Goal: Task Accomplishment & Management: Complete application form

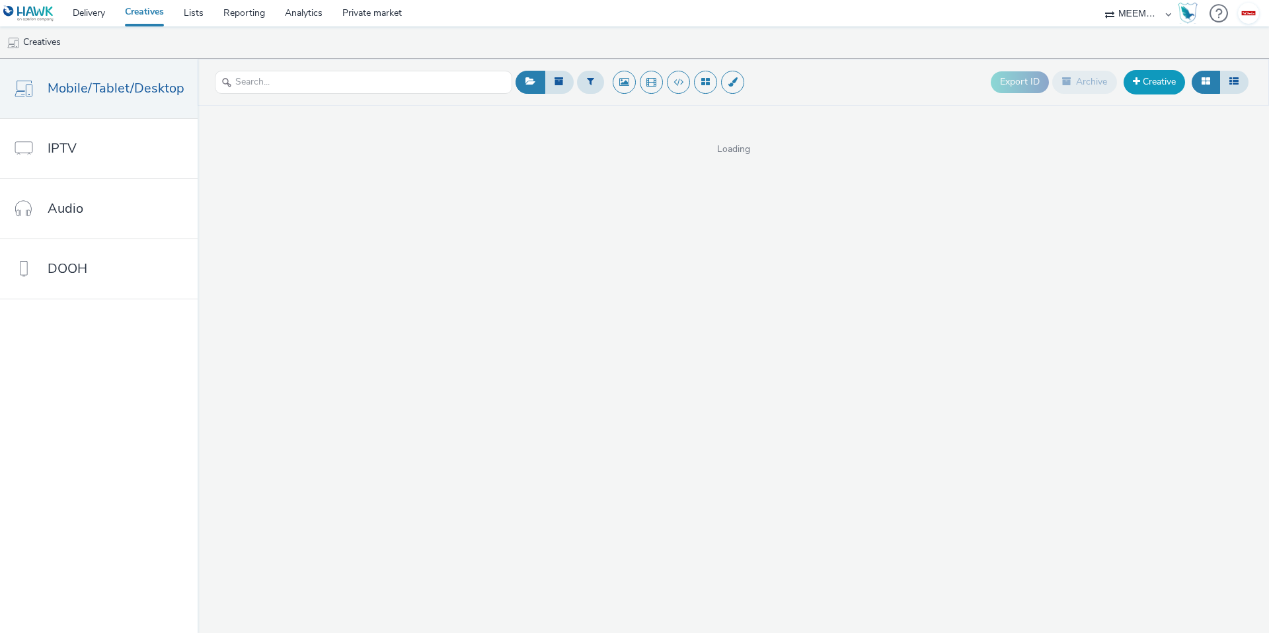
click at [1149, 81] on link "Creative" at bounding box center [1154, 82] width 61 height 24
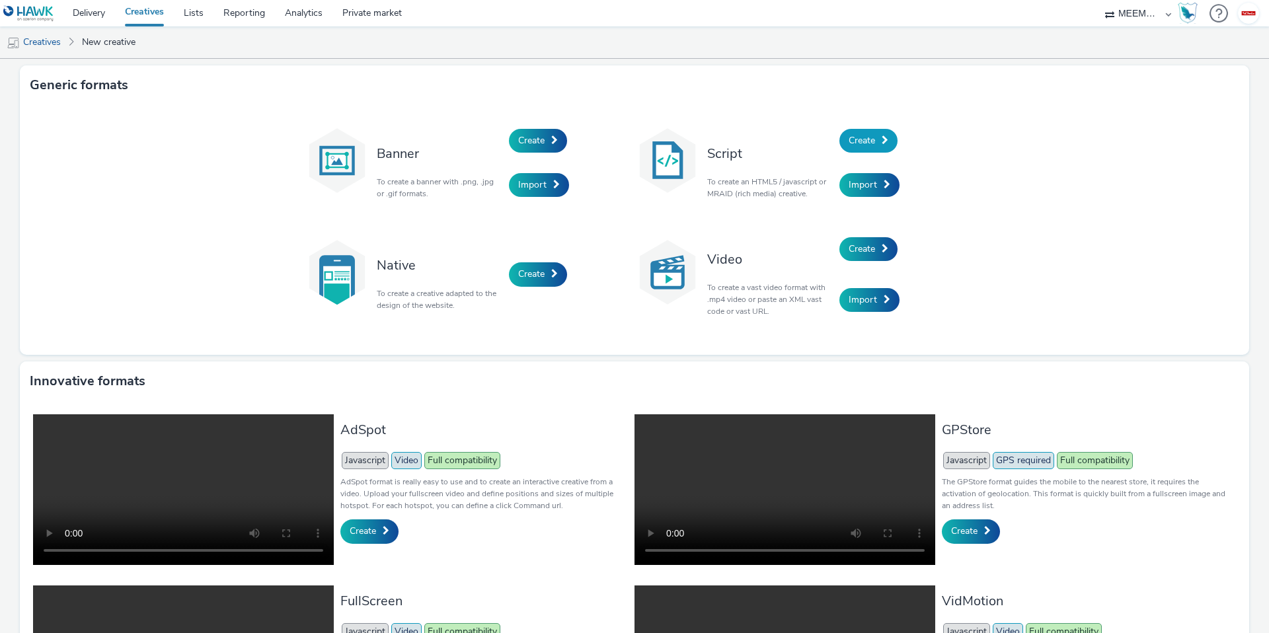
click at [882, 143] on span at bounding box center [885, 140] width 7 height 9
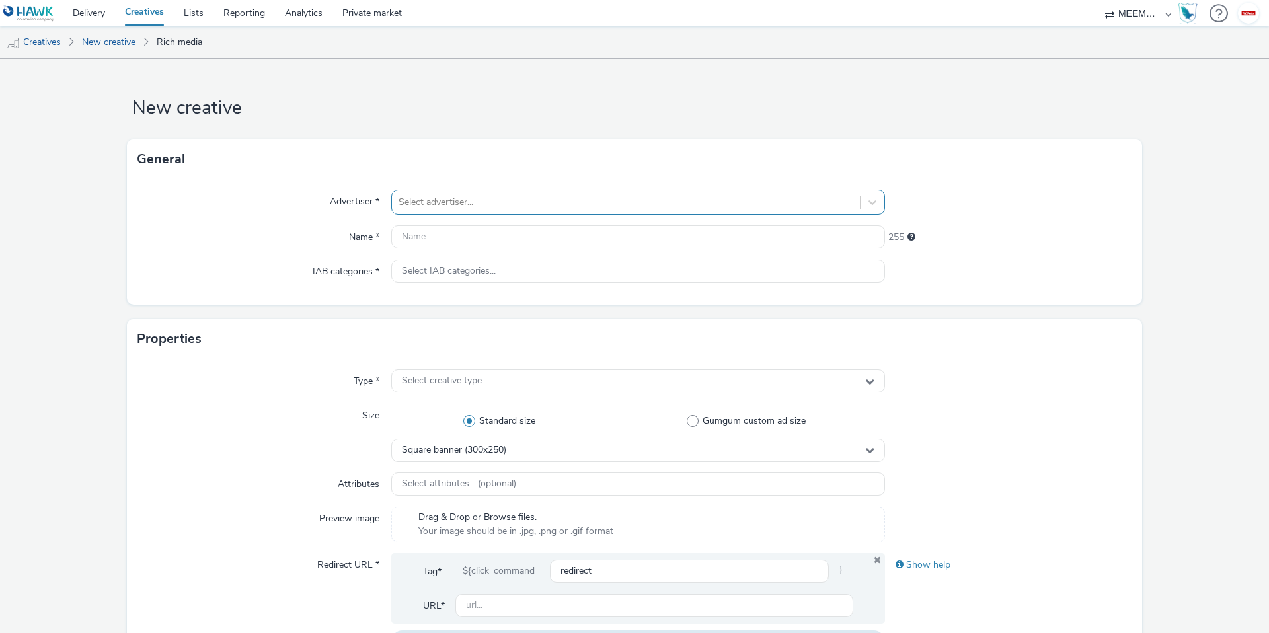
click at [484, 190] on div "Select advertiser..." at bounding box center [638, 202] width 494 height 25
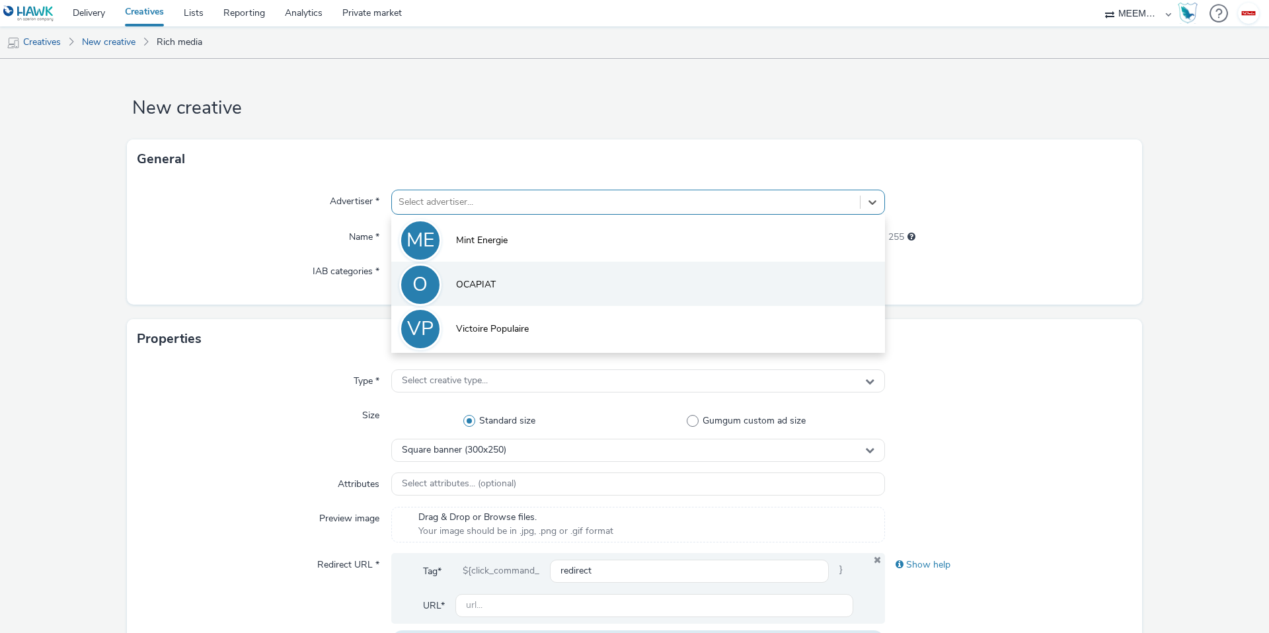
click at [528, 280] on li "O OCAPIAT" at bounding box center [638, 284] width 494 height 44
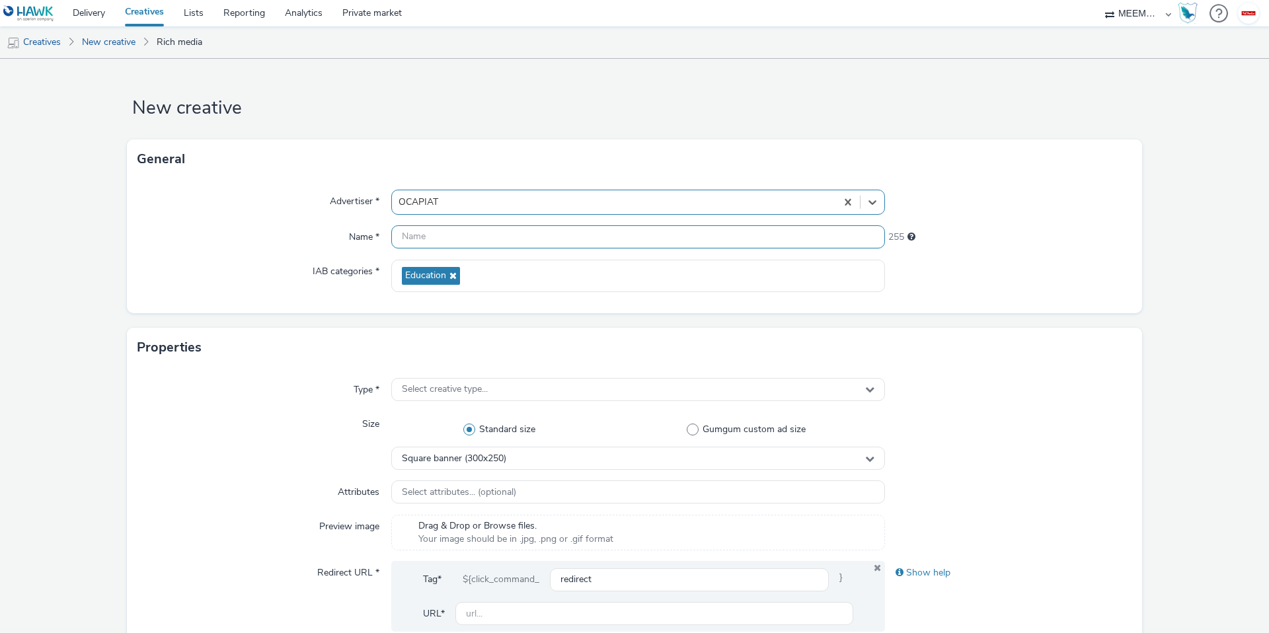
click at [463, 241] on input "text" at bounding box center [638, 236] width 494 height 23
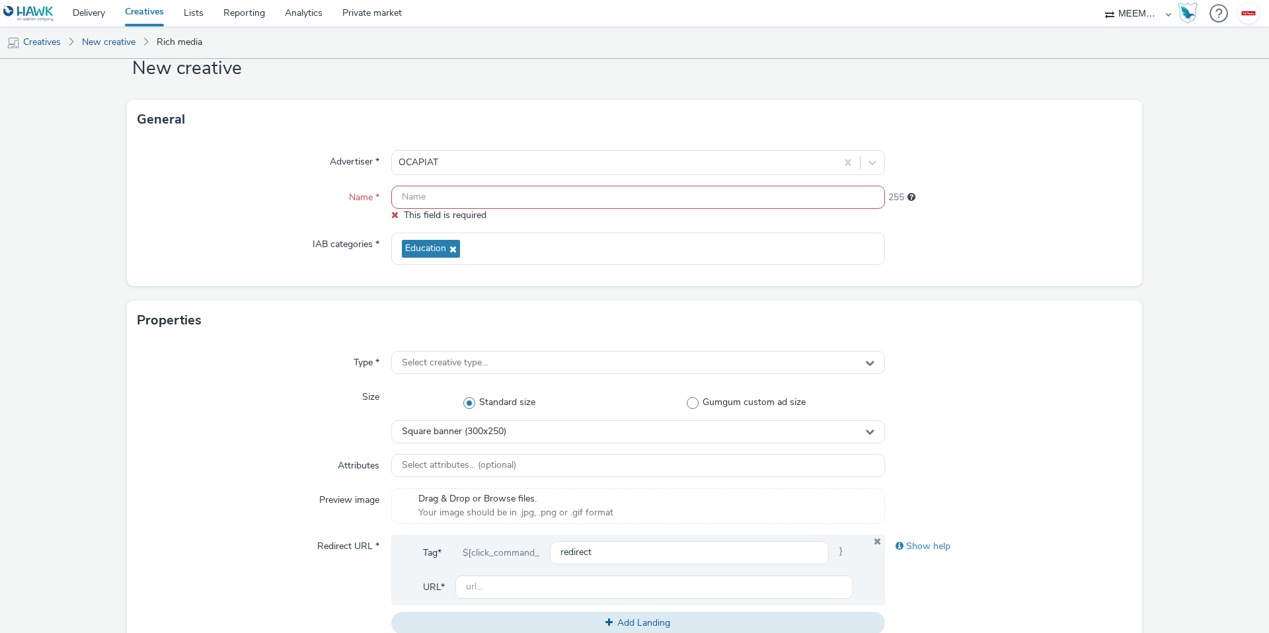
scroll to position [19, 0]
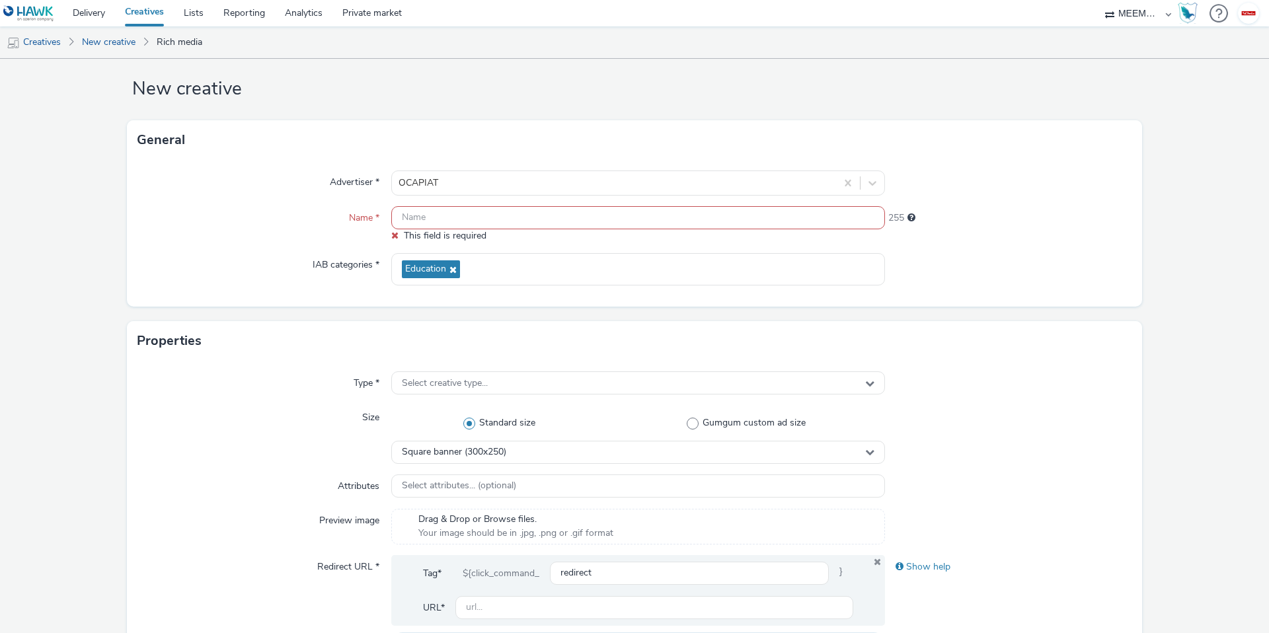
click at [455, 204] on div "Advertiser * OCAPIAT Name * This field is required 255 IAB categories * Educati…" at bounding box center [634, 233] width 1015 height 147
click at [440, 215] on input "text" at bounding box center [638, 217] width 494 height 23
paste input "300x250 Sommet d l’élevage"
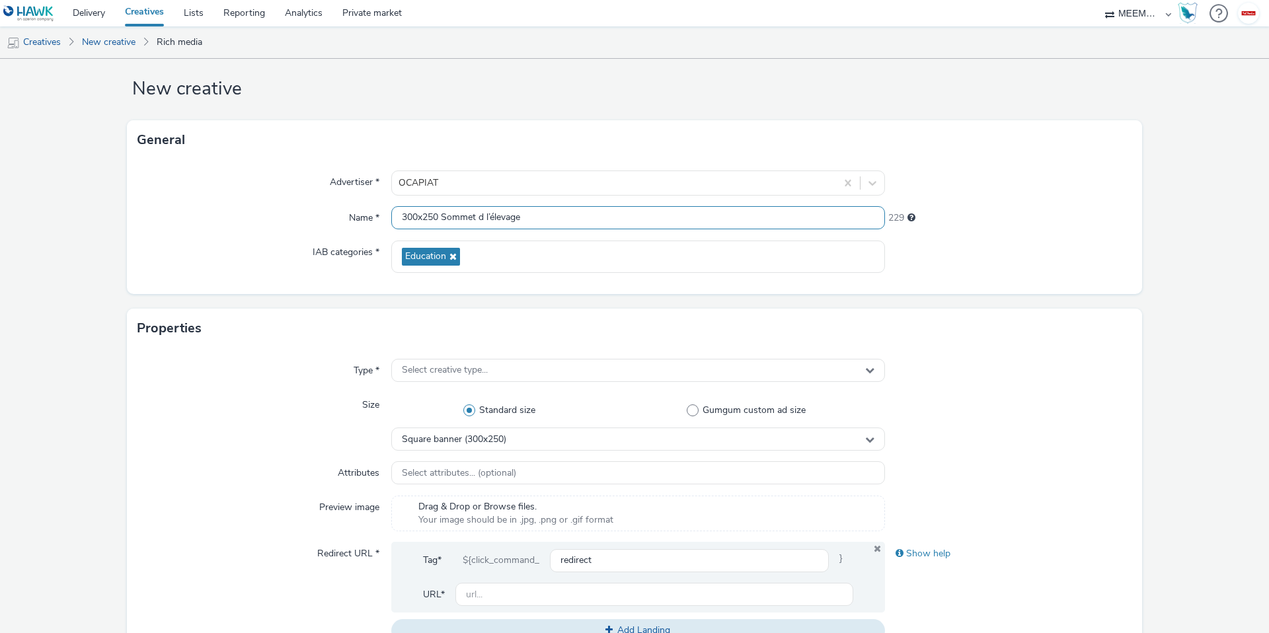
type input "300x250 Sommet d l’élevage"
click at [1000, 245] on div at bounding box center [1008, 257] width 247 height 32
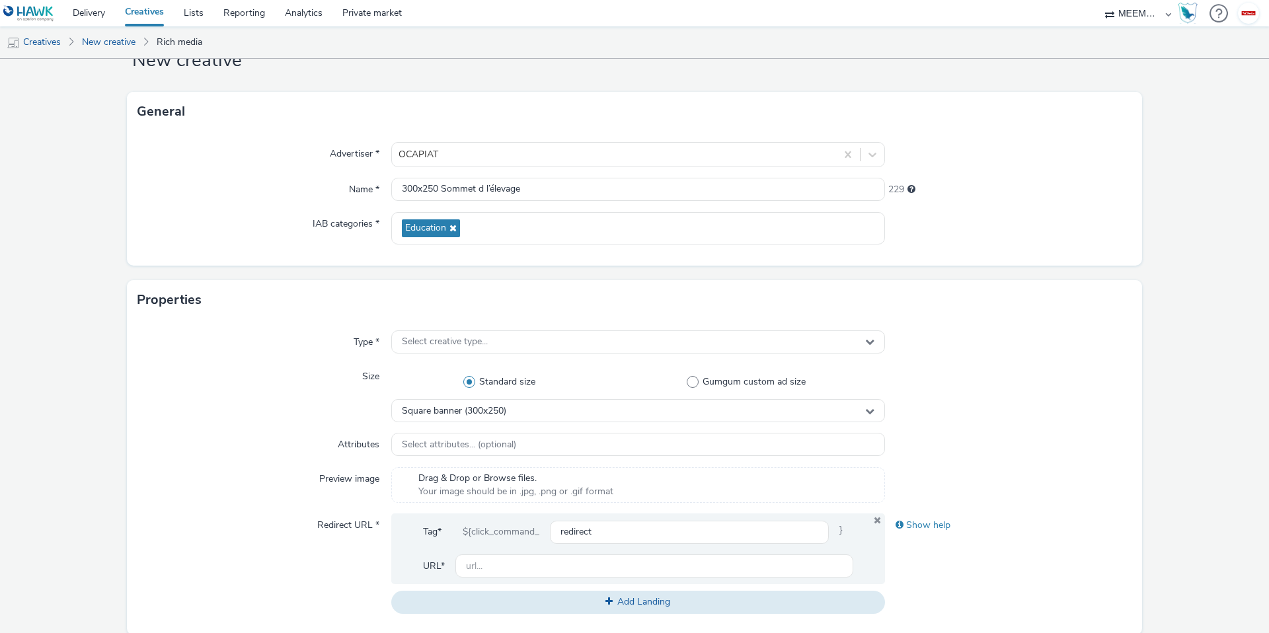
scroll to position [51, 0]
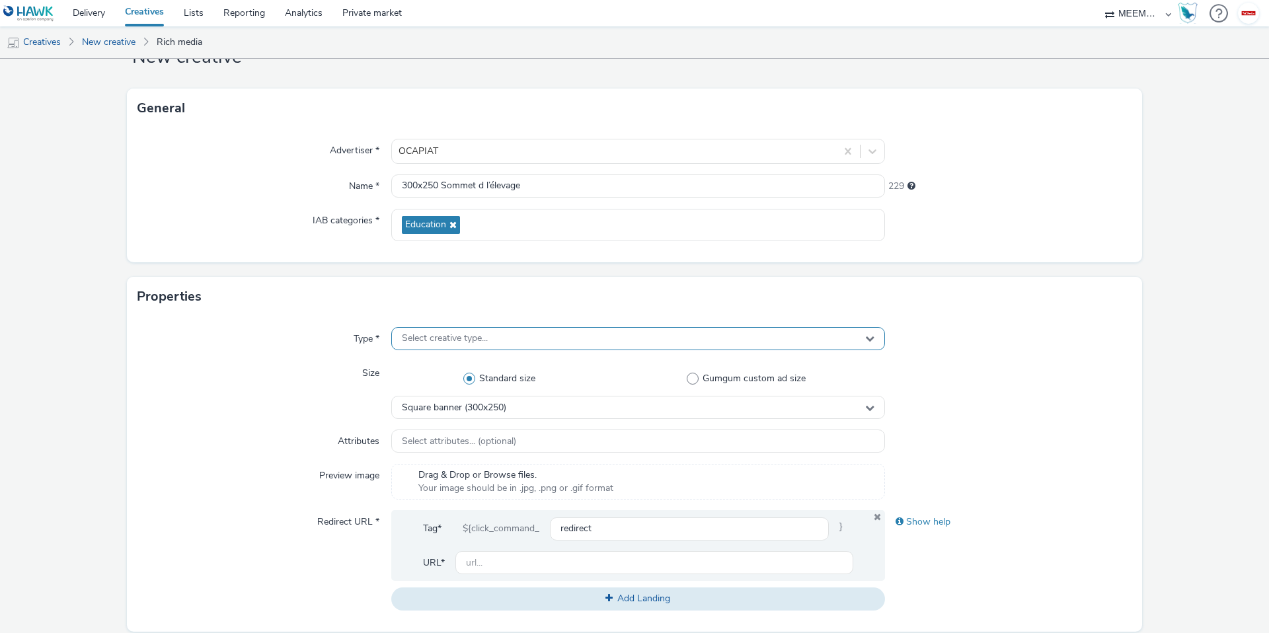
click at [474, 348] on div "Select creative type..." at bounding box center [638, 338] width 494 height 23
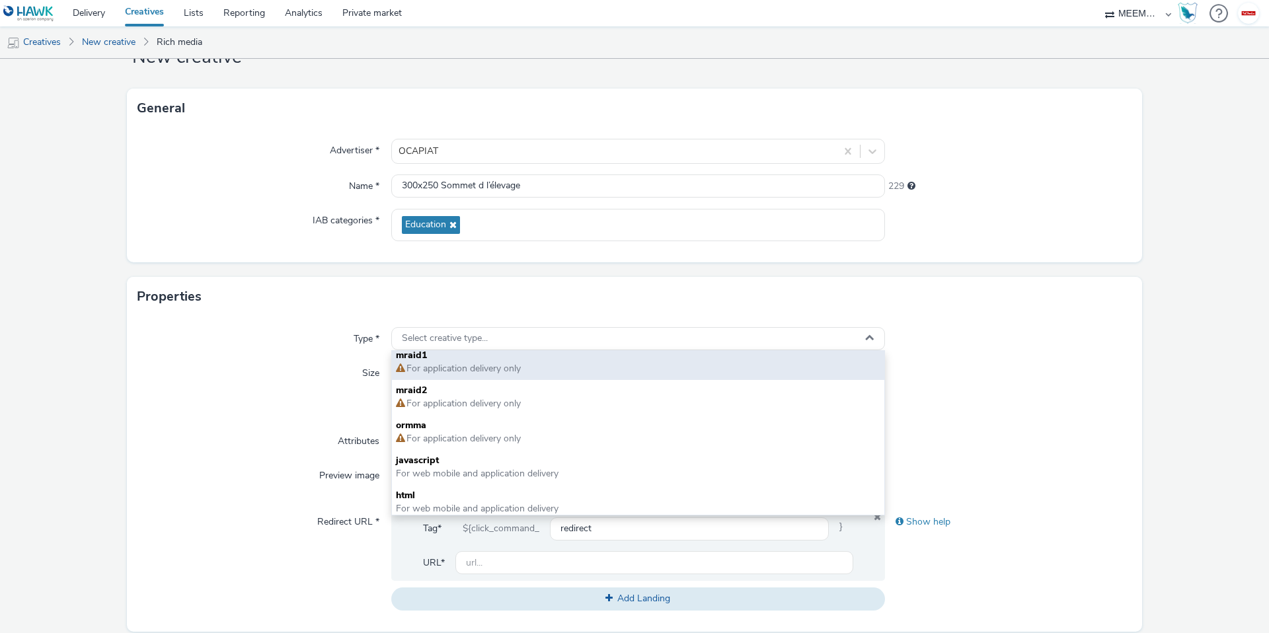
scroll to position [10, 0]
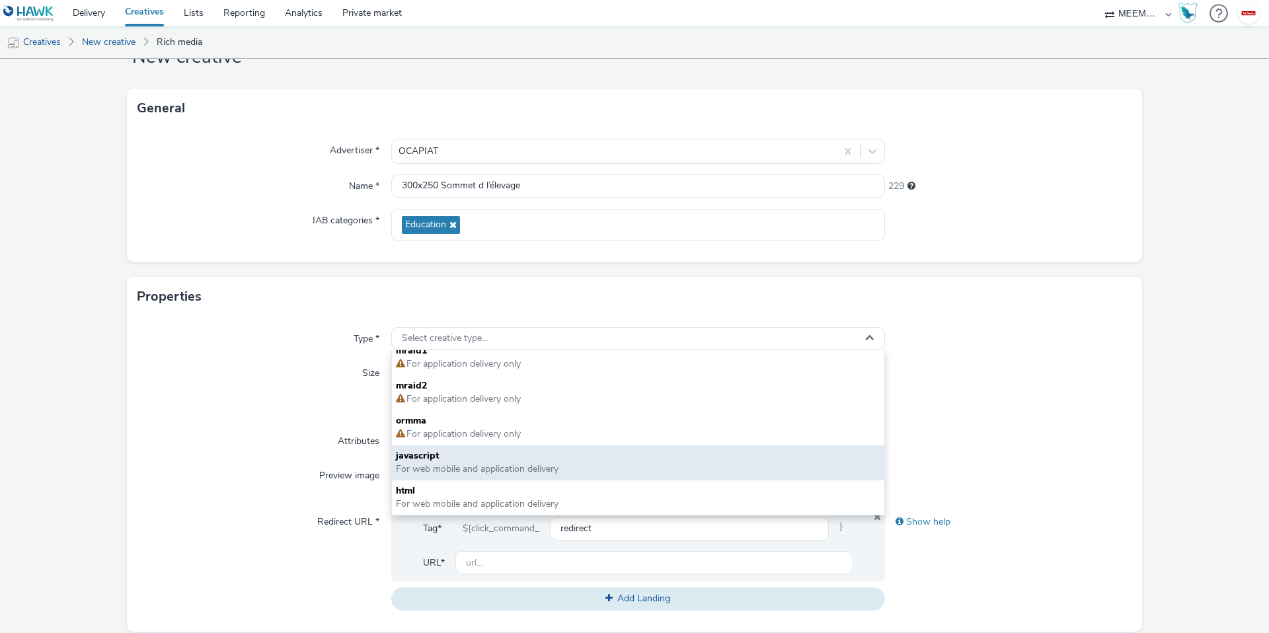
click at [528, 463] on span "For web mobile and application delivery" at bounding box center [477, 469] width 163 height 13
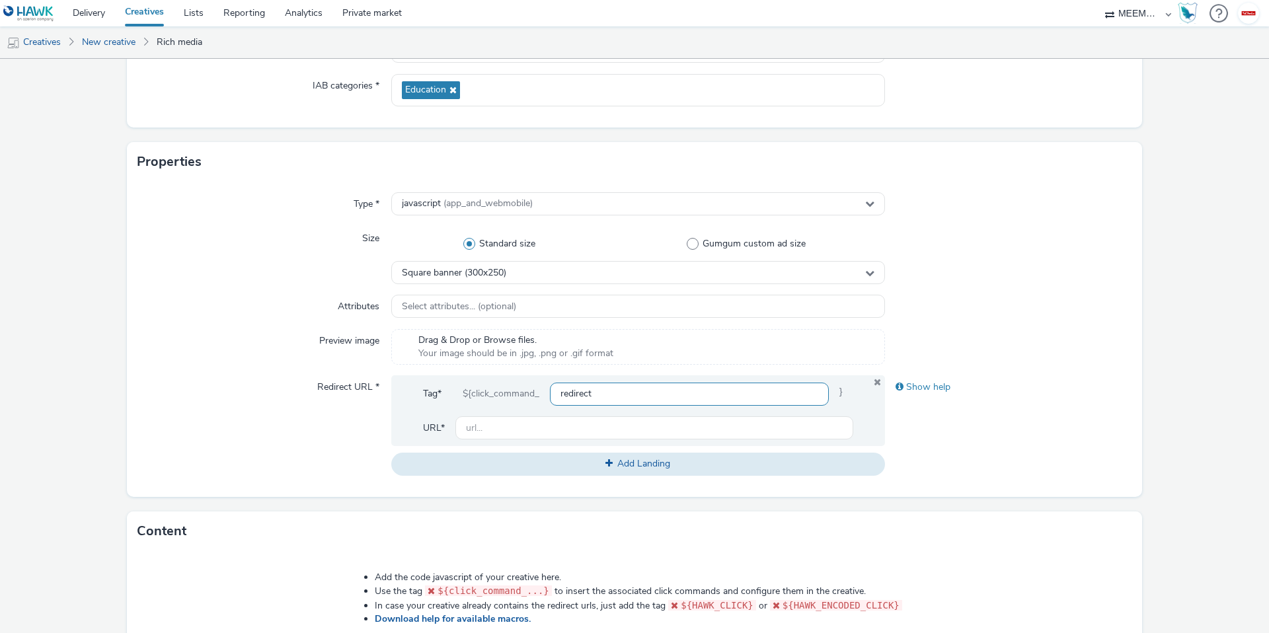
scroll to position [184, 0]
click at [495, 200] on span "(app_and_webmobile)" at bounding box center [488, 205] width 89 height 13
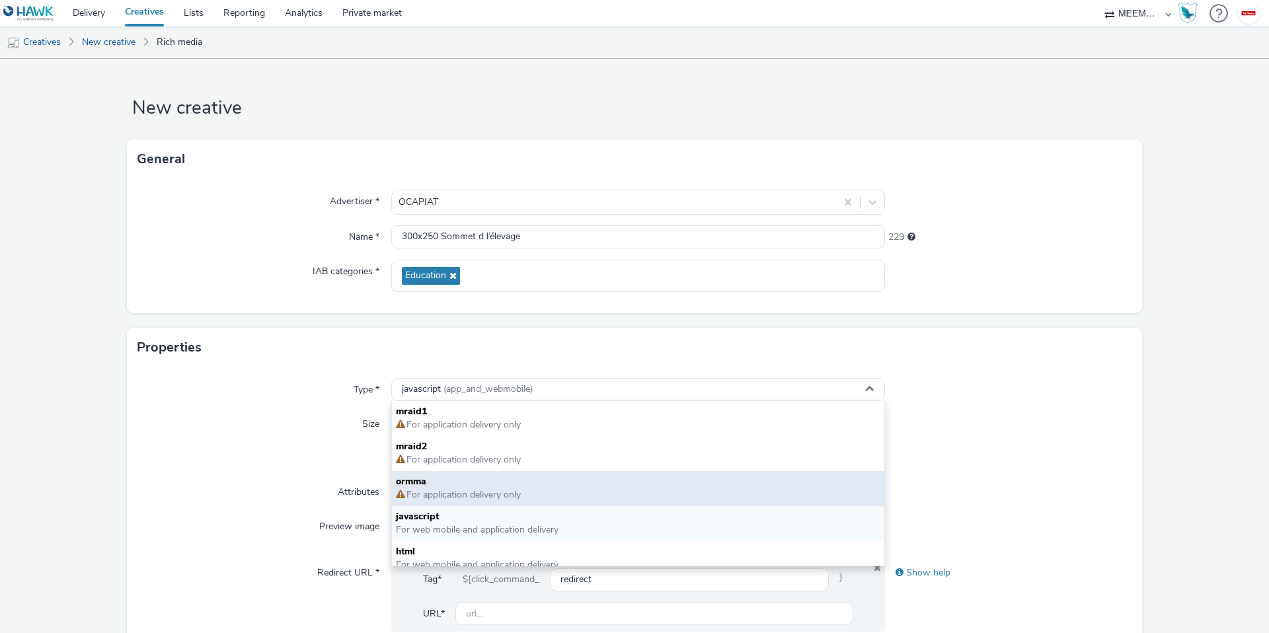
scroll to position [10, 0]
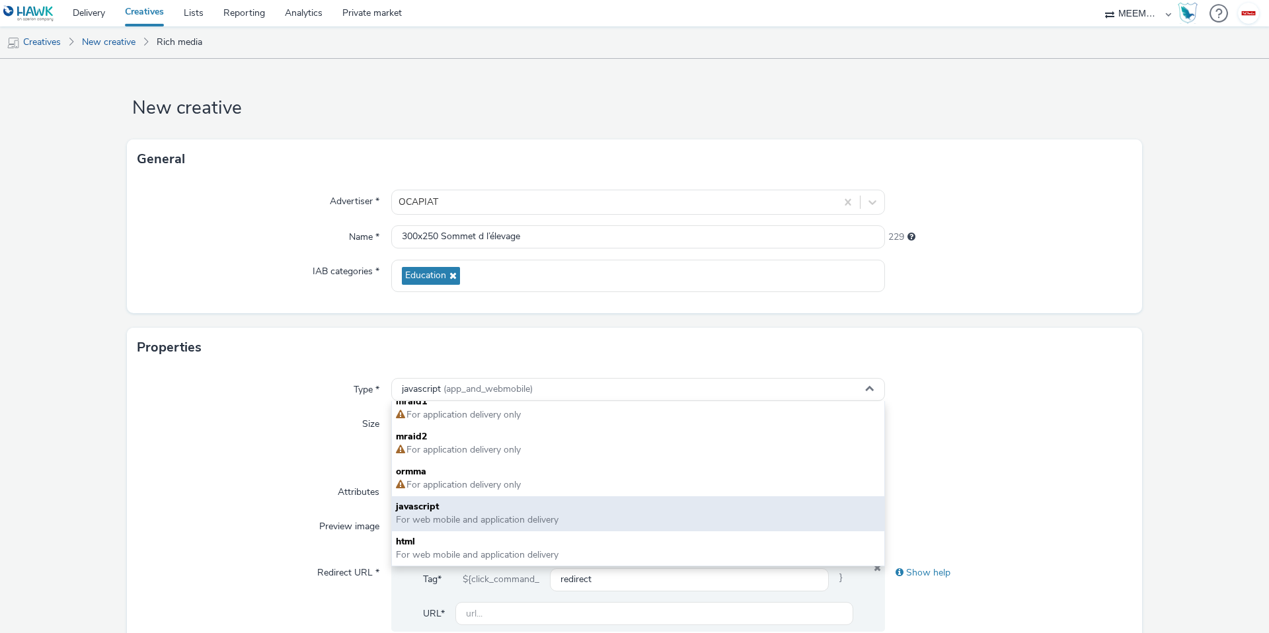
click at [425, 518] on span "For web mobile and application delivery" at bounding box center [477, 520] width 163 height 13
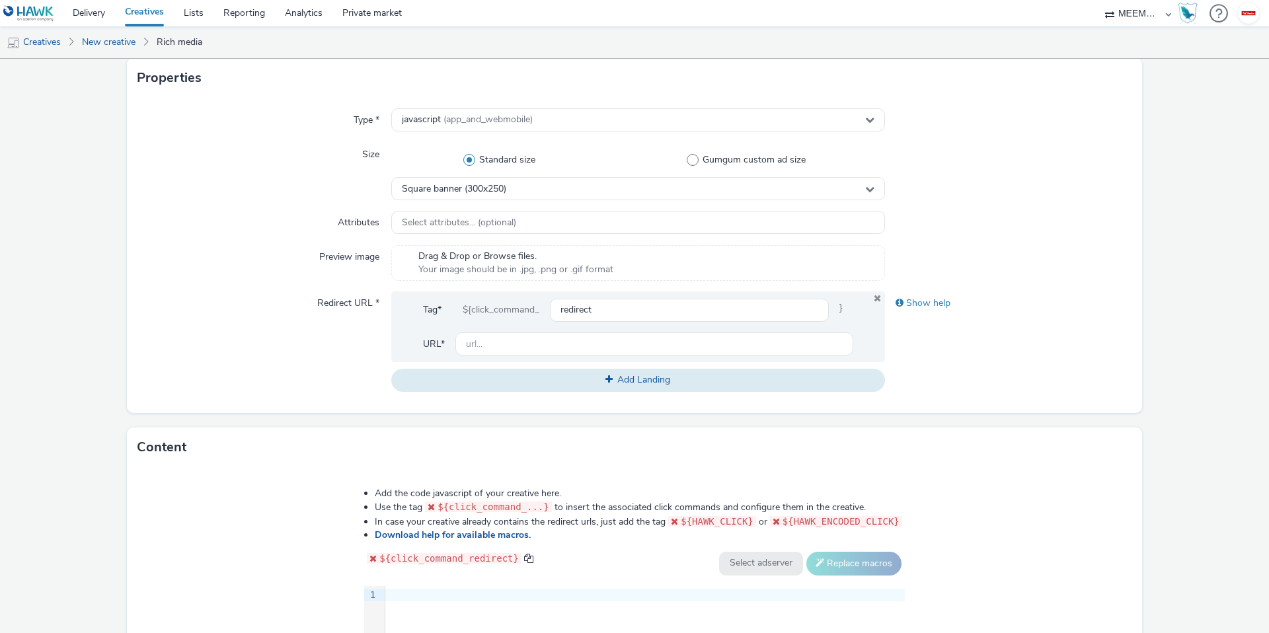
scroll to position [272, 0]
click at [513, 216] on span "Select attributes... (optional)" at bounding box center [459, 221] width 114 height 11
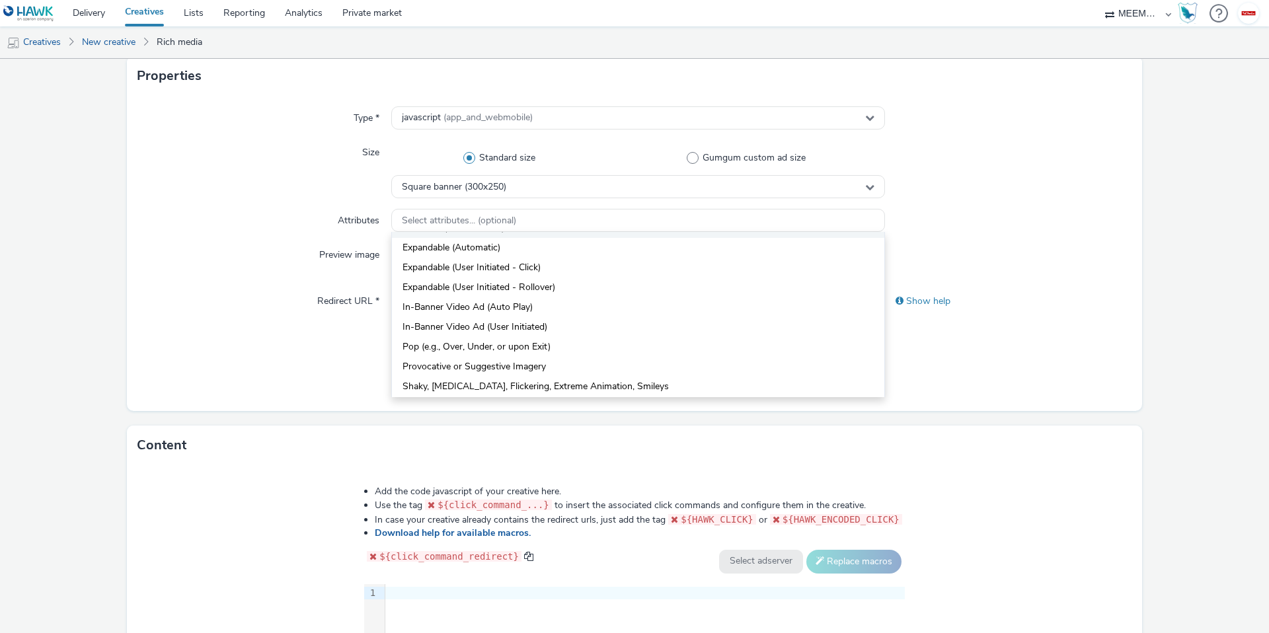
scroll to position [0, 0]
click at [225, 268] on div "Preview image" at bounding box center [265, 261] width 254 height 36
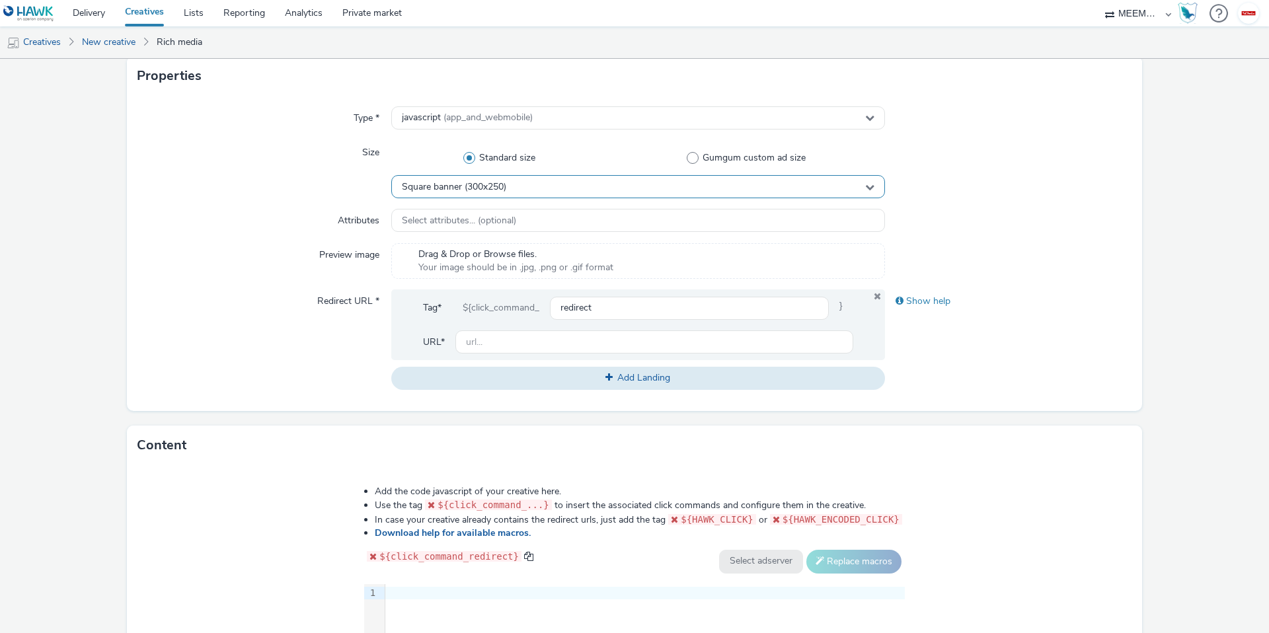
click at [538, 187] on div "Square banner (300x250)" at bounding box center [638, 186] width 494 height 23
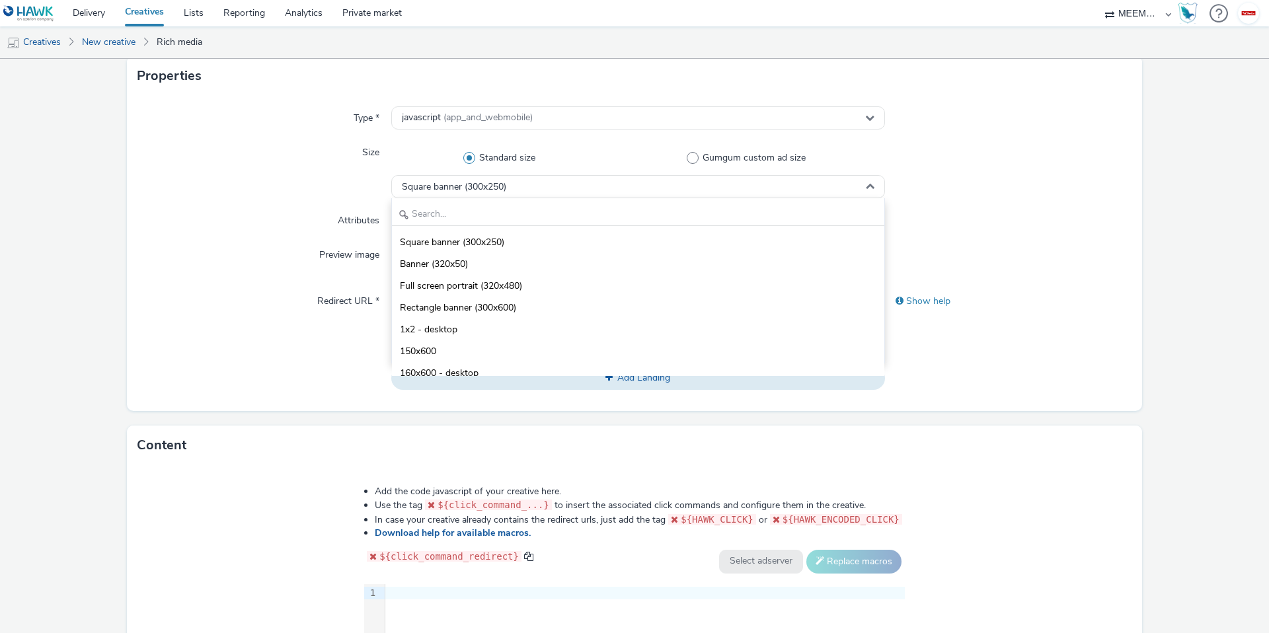
click at [292, 217] on div "Attributes" at bounding box center [265, 221] width 254 height 24
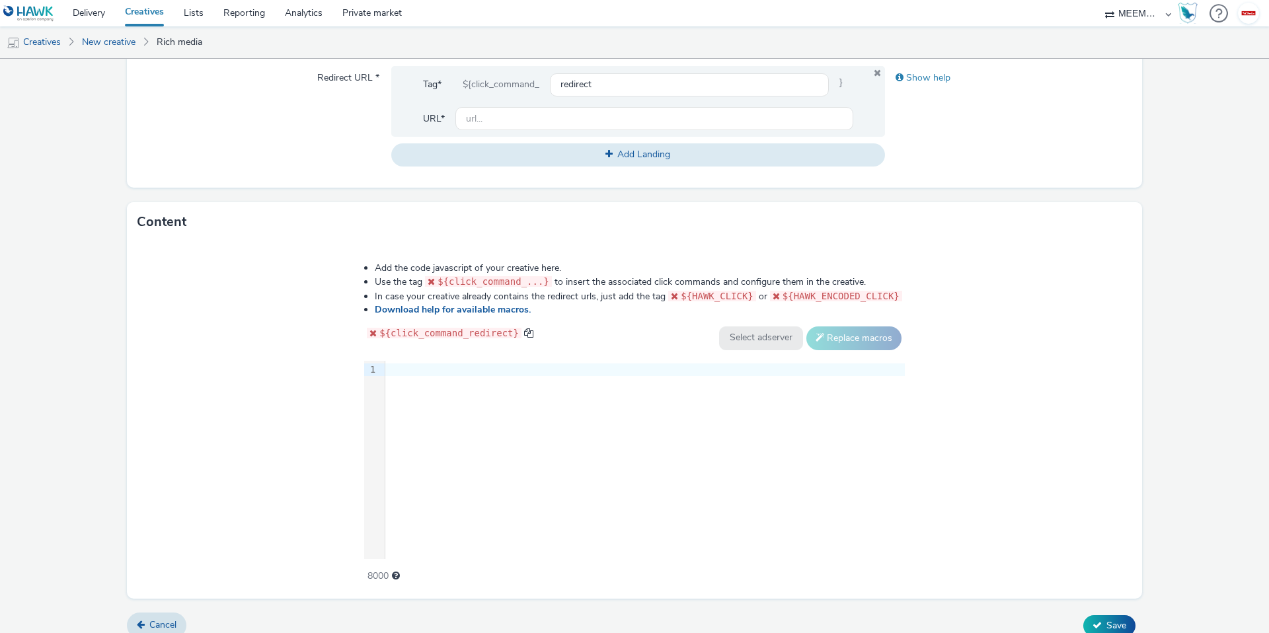
scroll to position [497, 0]
click at [489, 389] on div "9 1 ›" at bounding box center [634, 458] width 541 height 198
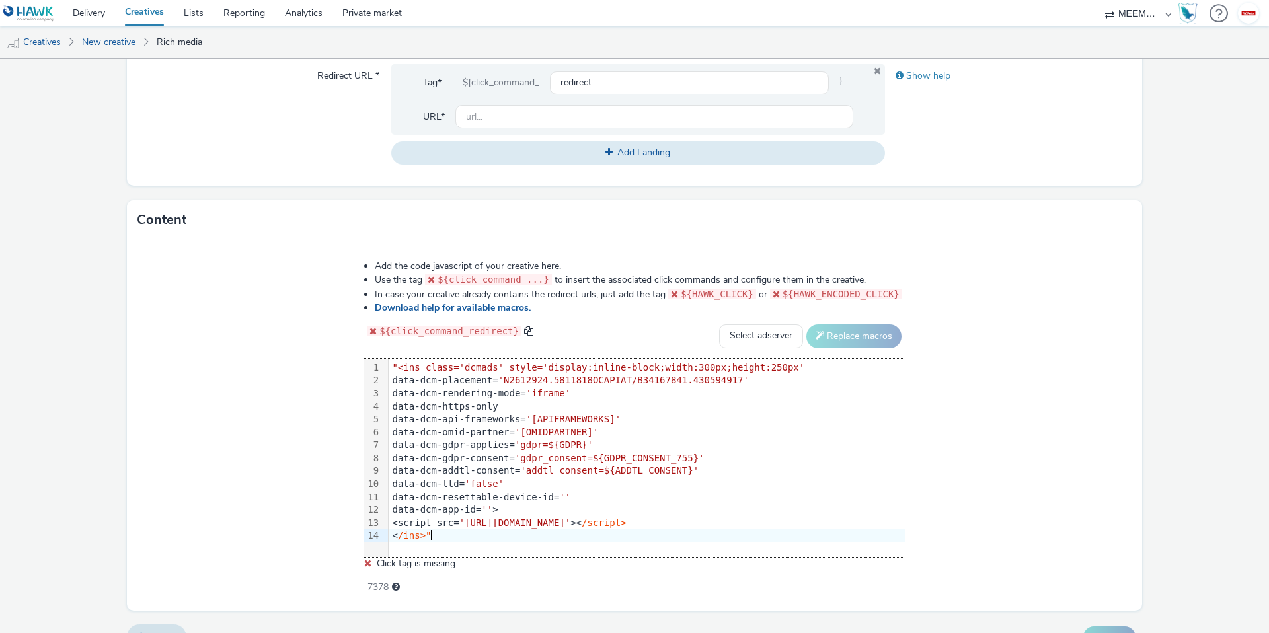
click at [250, 374] on div "Add the code javascript of your creative here. Use the tag ${click_command_...}…" at bounding box center [634, 425] width 1015 height 371
click at [1017, 441] on div "Add the code javascript of your creative here. Use the tag ${click_command_...}…" at bounding box center [634, 425] width 1015 height 371
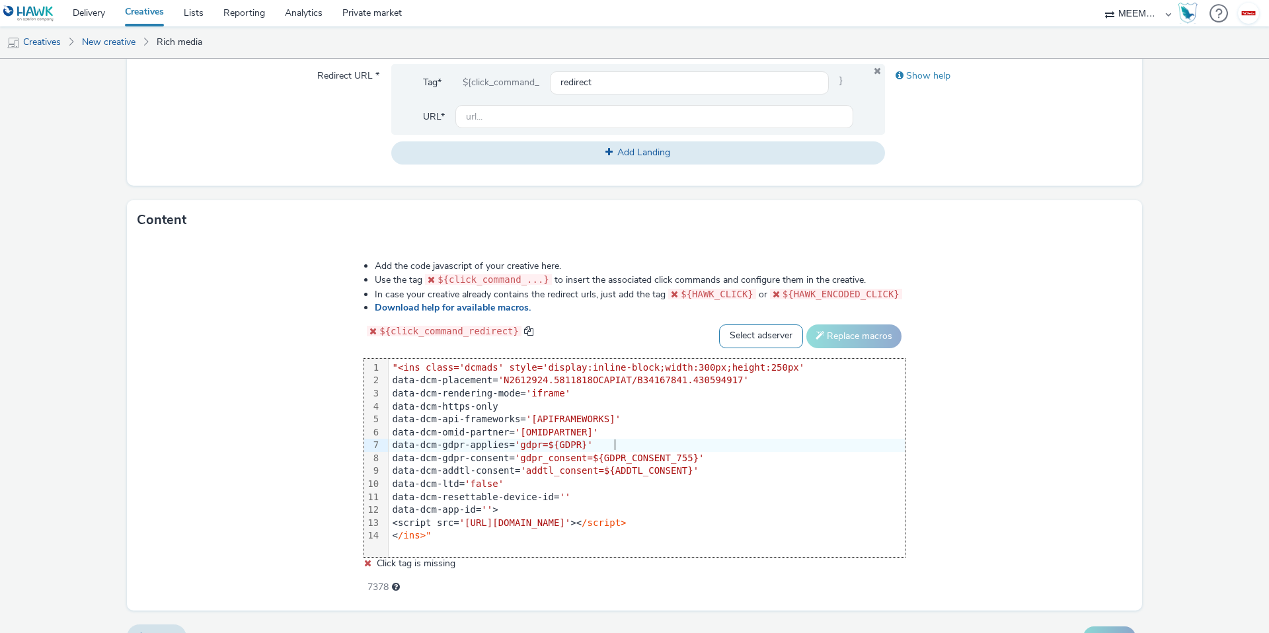
click at [763, 341] on select "Select adserver Sizmek DCM Adform Sting" at bounding box center [761, 337] width 84 height 24
select select "dcm"
click at [719, 325] on select "Select adserver Sizmek DCM Adform Sting" at bounding box center [761, 337] width 84 height 24
click at [840, 338] on button "Replace macros" at bounding box center [854, 337] width 95 height 24
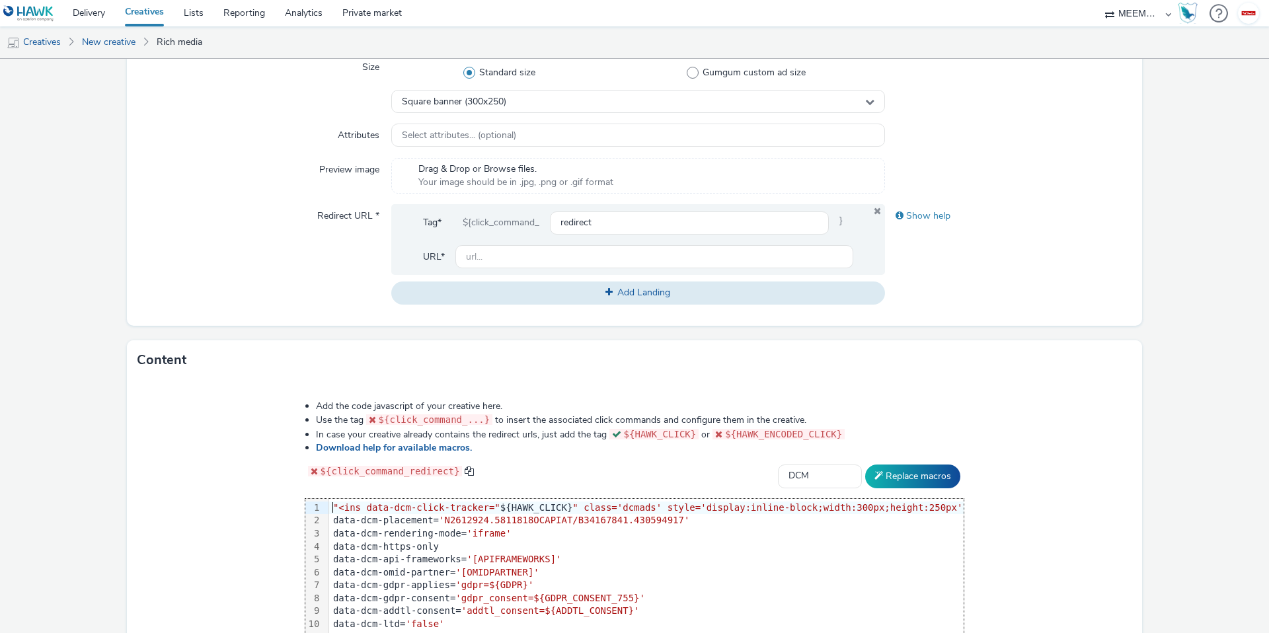
scroll to position [243, 0]
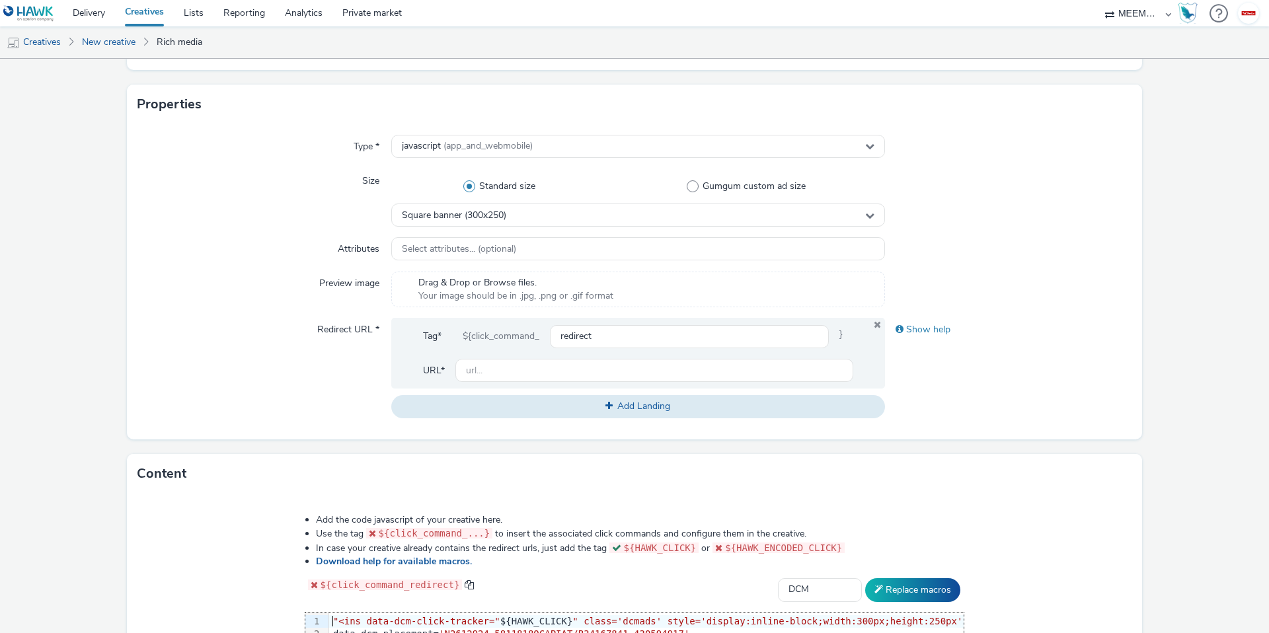
click at [503, 335] on div "${click_command_" at bounding box center [501, 337] width 98 height 24
click at [584, 338] on input "redirect" at bounding box center [689, 336] width 279 height 23
click at [511, 338] on div "${click_command_" at bounding box center [501, 337] width 98 height 24
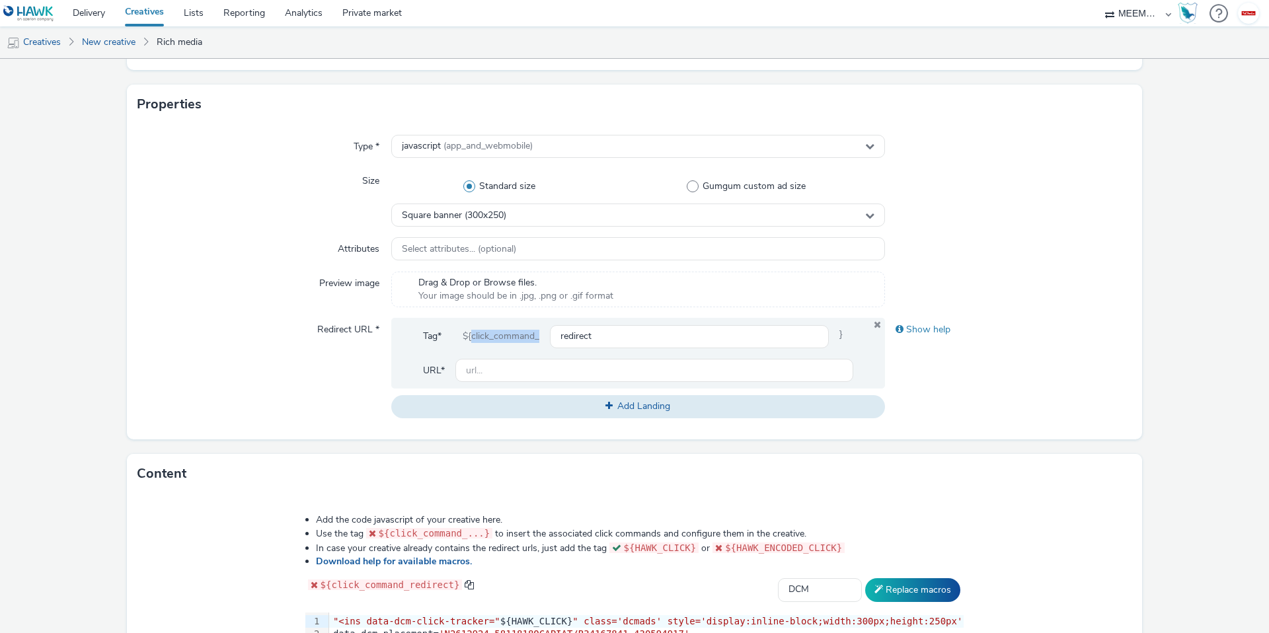
click at [511, 338] on div "${click_command_" at bounding box center [501, 337] width 98 height 24
click at [347, 348] on div "Redirect URL *" at bounding box center [265, 368] width 254 height 100
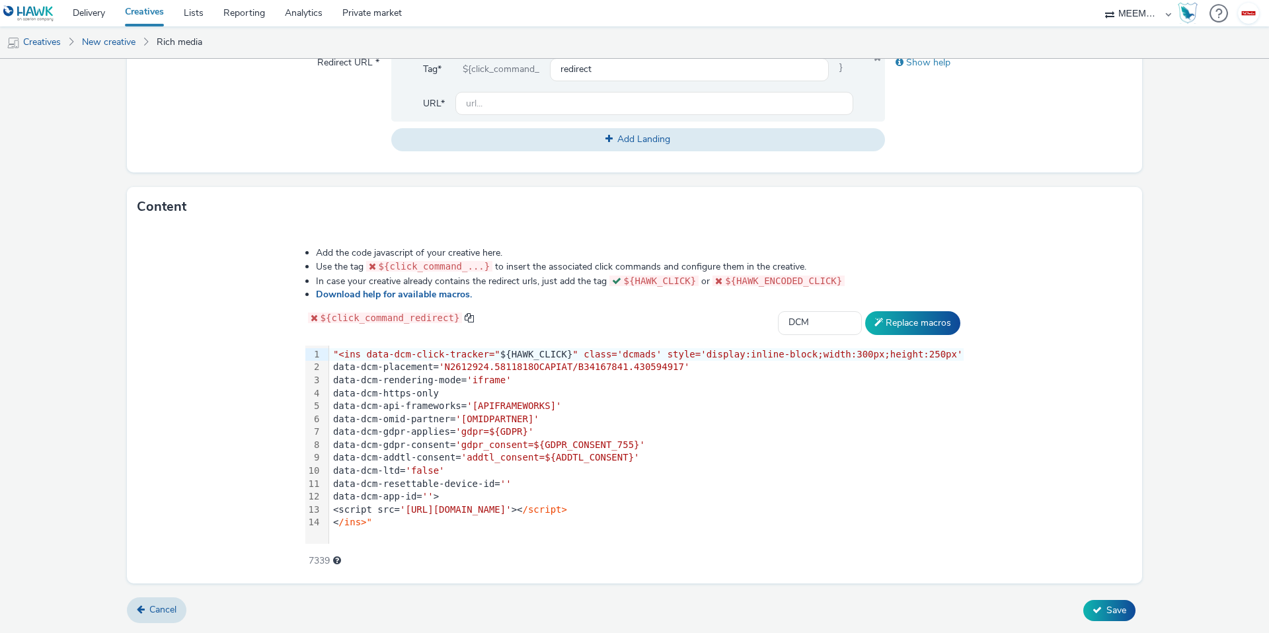
click at [393, 521] on div "< /ins>"" at bounding box center [646, 522] width 635 height 13
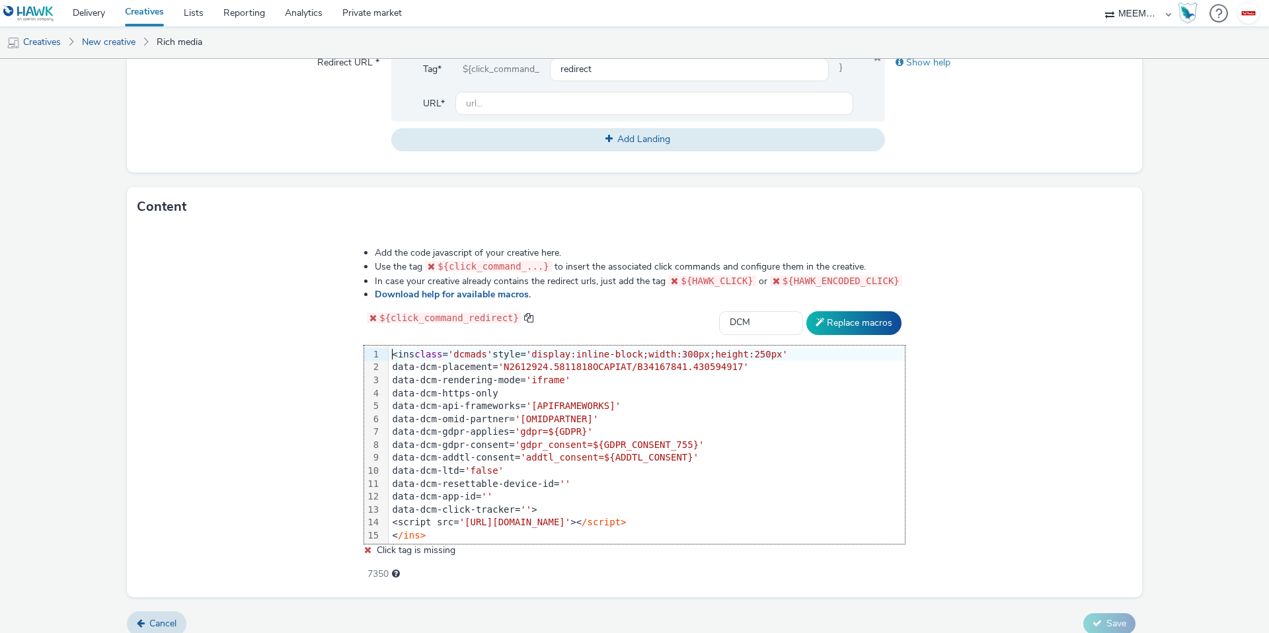
click at [260, 496] on div "Add the code javascript of your creative here. Use the tag ${click_command_...}…" at bounding box center [634, 412] width 1015 height 371
click at [839, 319] on button "Replace macros" at bounding box center [854, 323] width 95 height 24
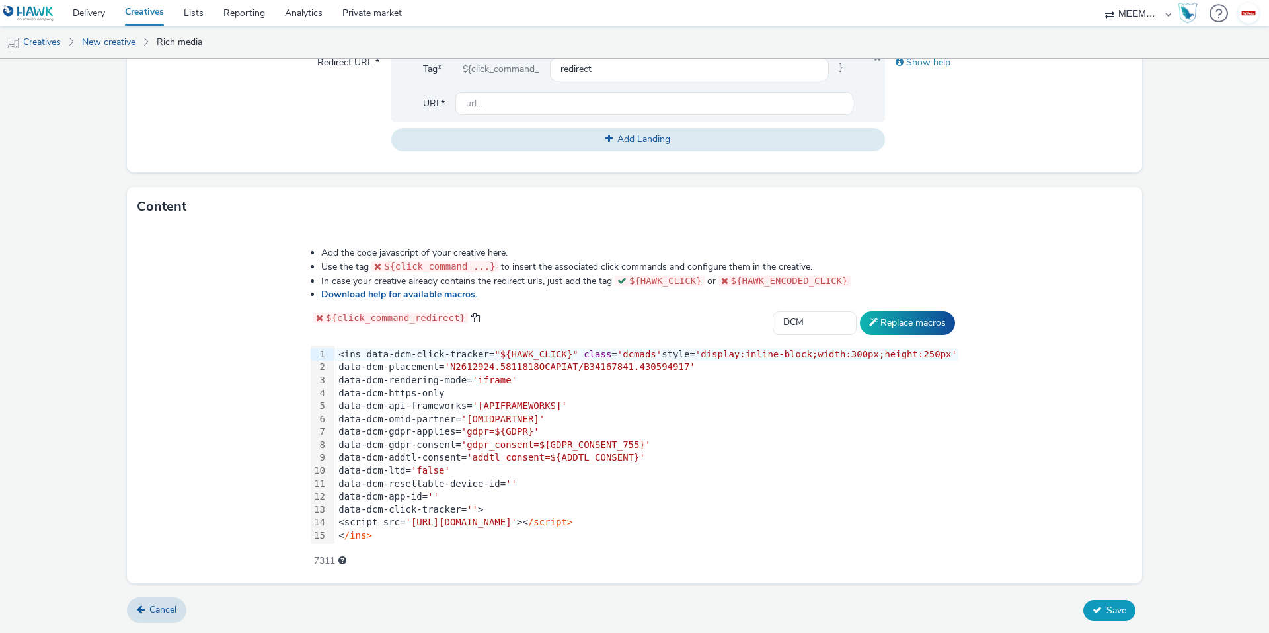
click at [1095, 611] on button "Save" at bounding box center [1110, 610] width 52 height 21
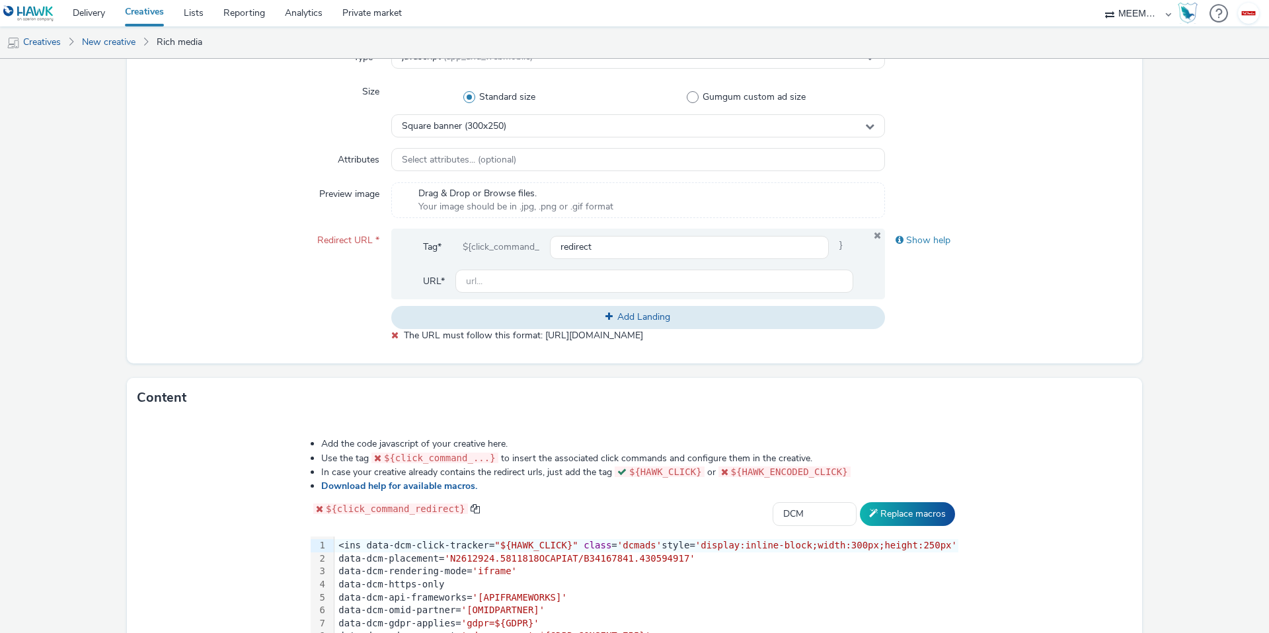
scroll to position [333, 0]
click at [506, 242] on div "${click_command_" at bounding box center [501, 247] width 98 height 24
click at [555, 276] on input "text" at bounding box center [654, 280] width 398 height 23
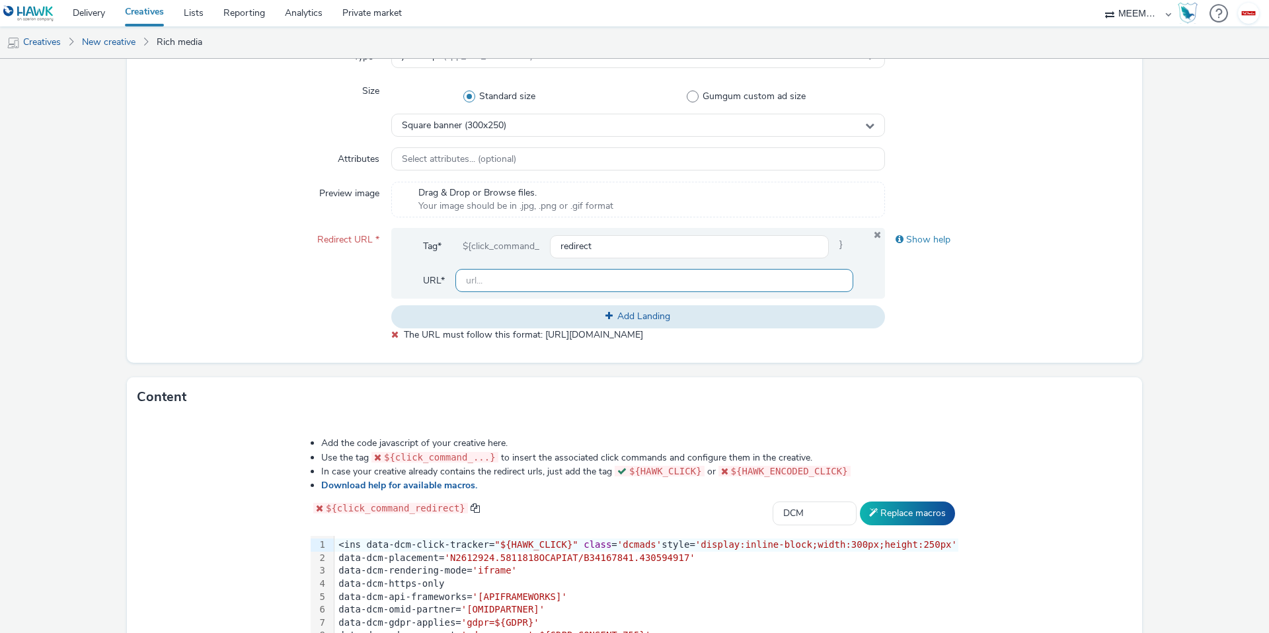
paste input "[URL][DOMAIN_NAME]"
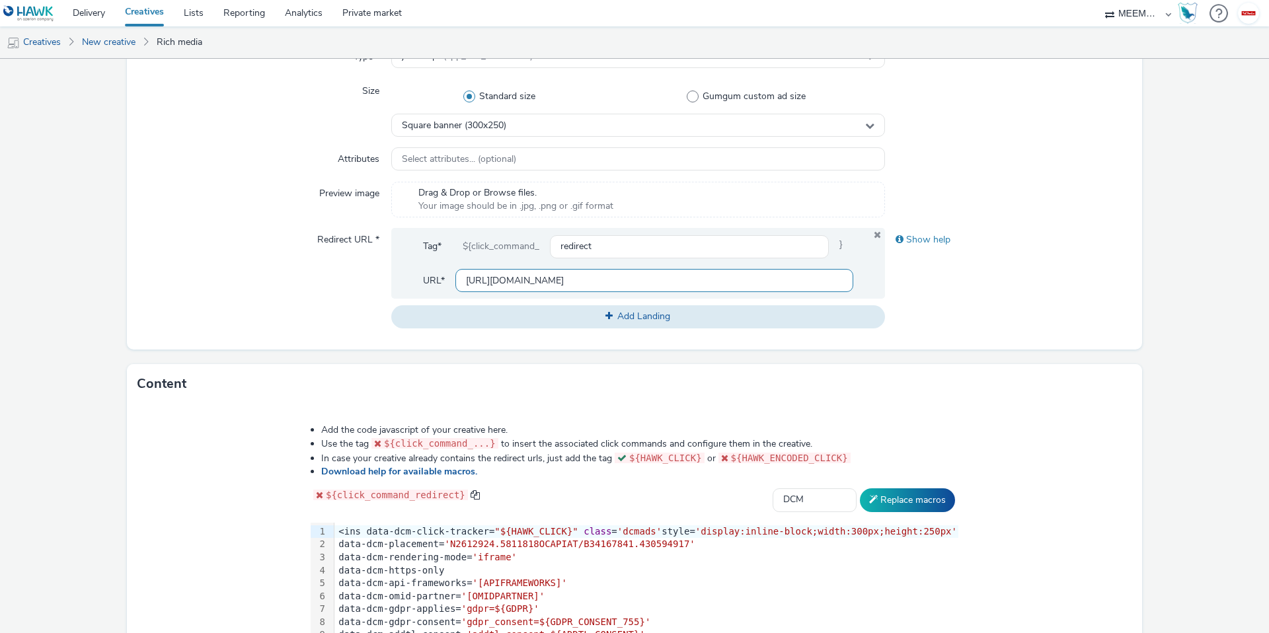
scroll to position [0, 502]
type input "[URL][DOMAIN_NAME]"
click at [1110, 340] on div "Type * javascript (app_and_webmobile) Size Standard size Gumgum custom ad size …" at bounding box center [634, 191] width 1015 height 315
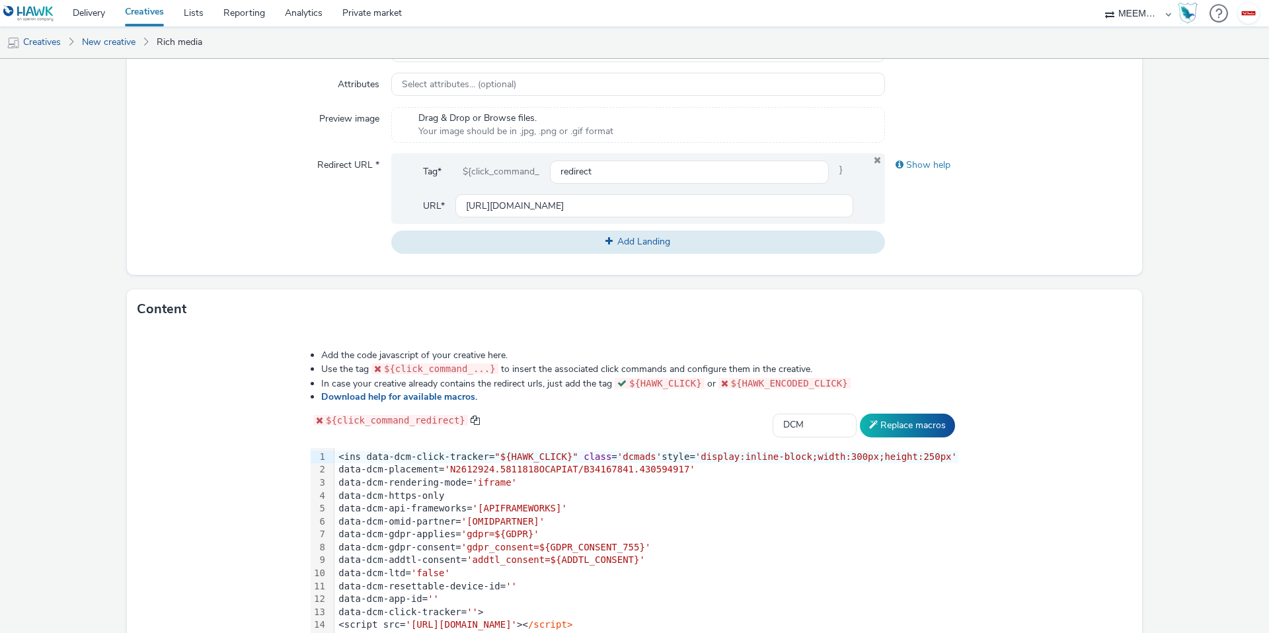
scroll to position [510, 0]
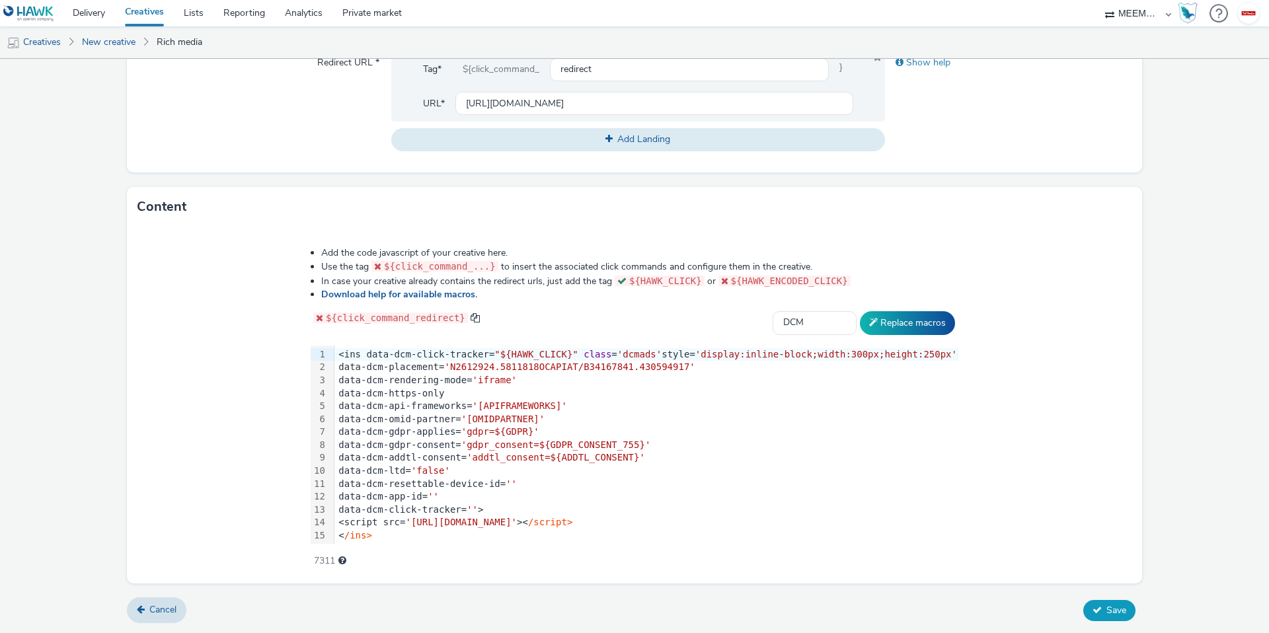
click at [1107, 608] on span "Save" at bounding box center [1117, 610] width 20 height 13
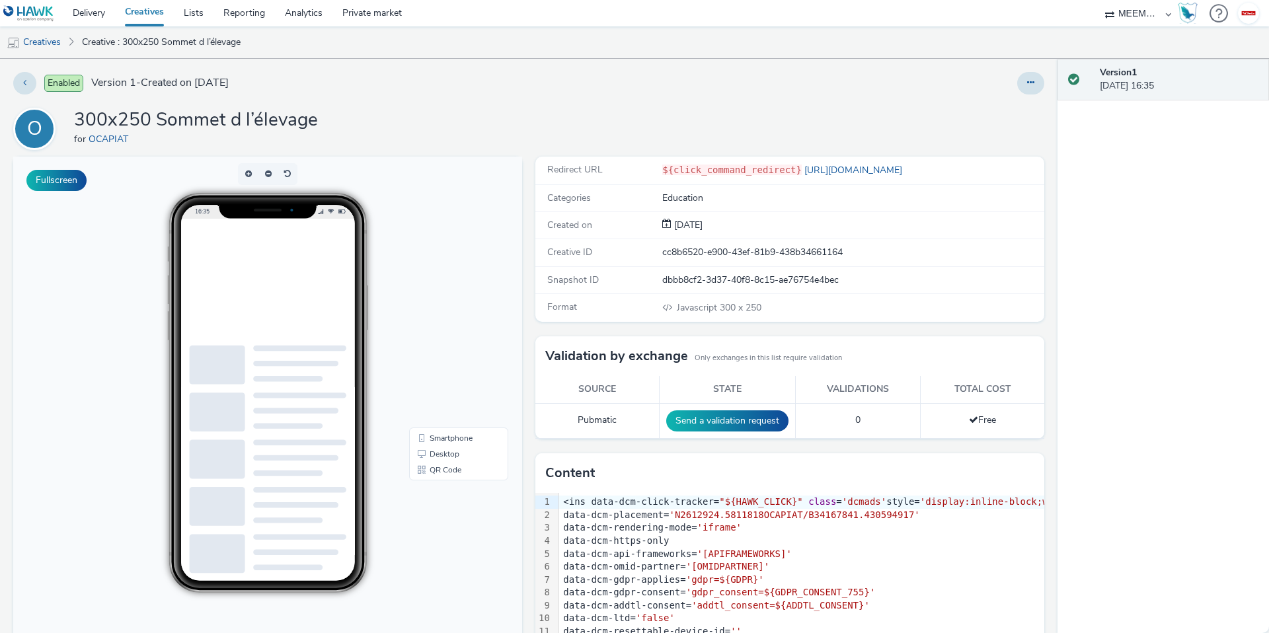
click at [33, 128] on div "O" at bounding box center [34, 128] width 15 height 37
click at [16, 82] on button at bounding box center [24, 83] width 23 height 22
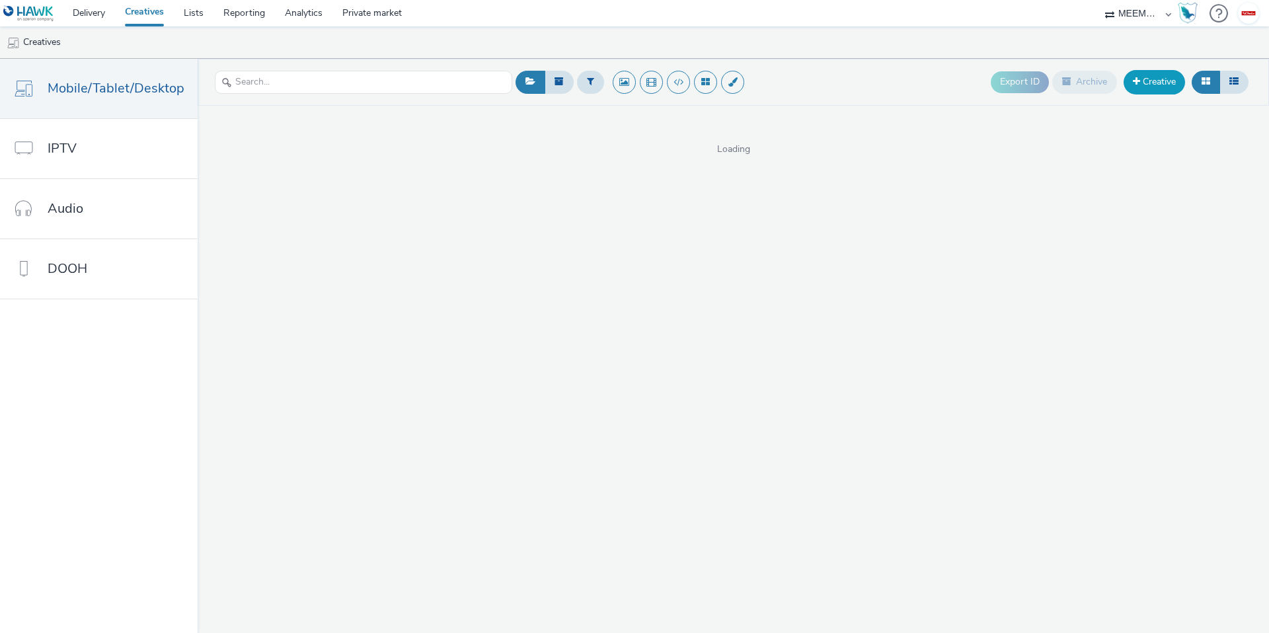
click at [1172, 86] on link "Creative" at bounding box center [1154, 82] width 61 height 24
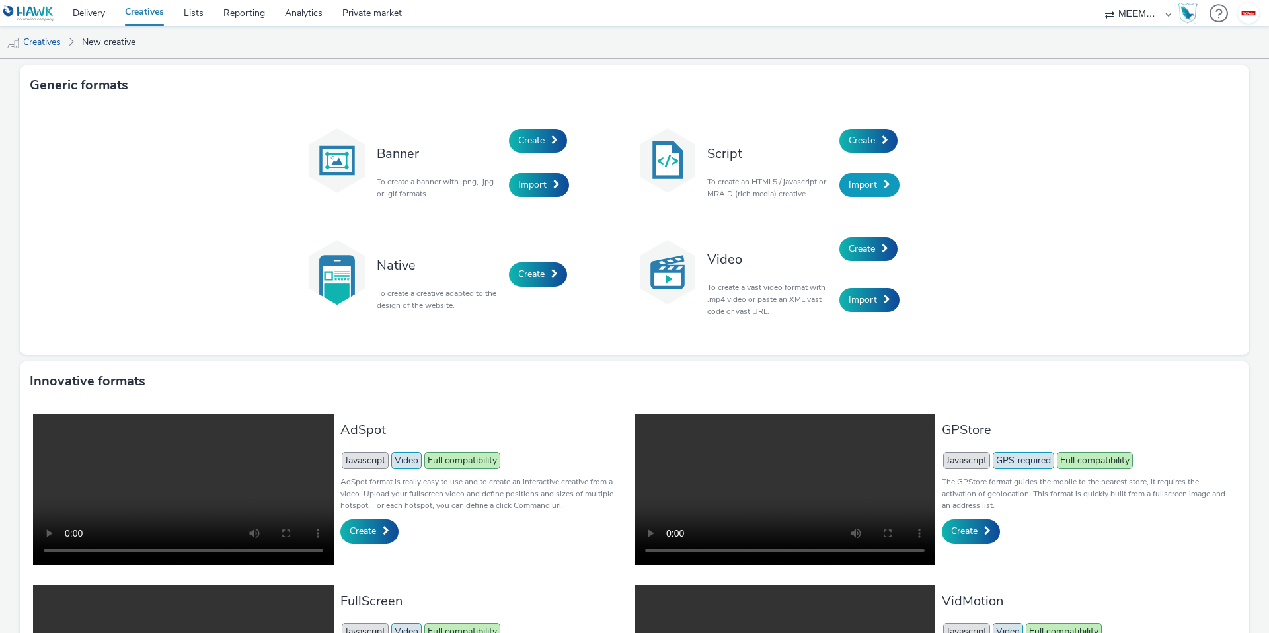
click at [858, 183] on span "Import" at bounding box center [863, 184] width 28 height 13
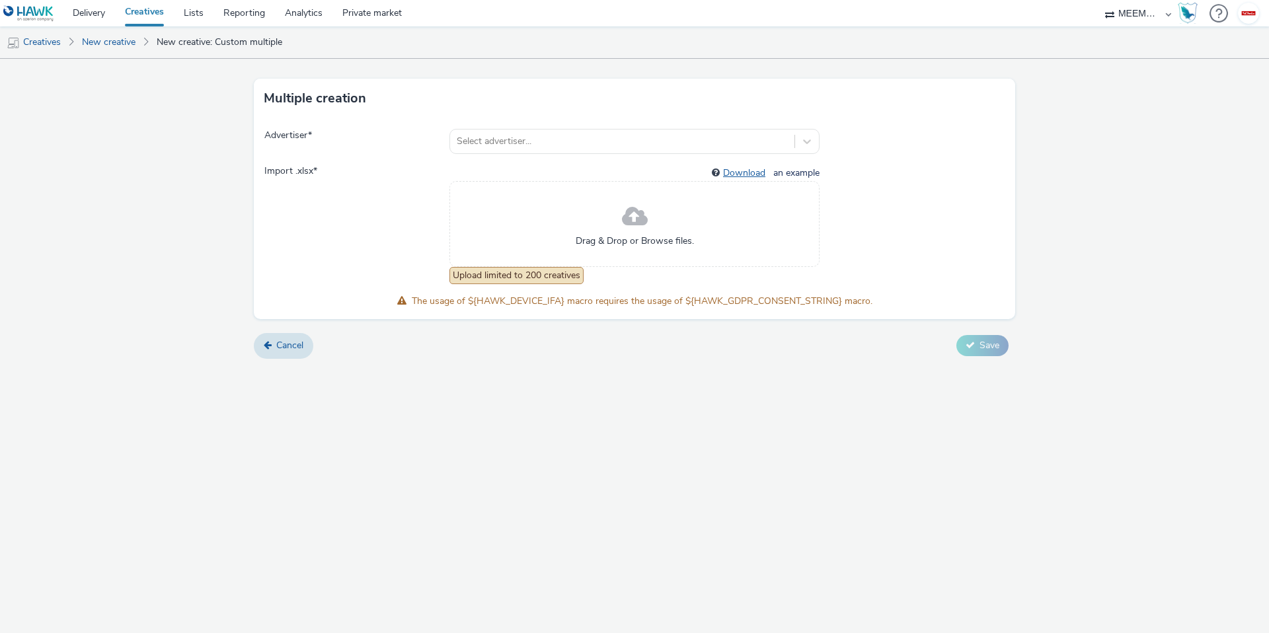
click at [732, 174] on link "Download" at bounding box center [747, 173] width 48 height 13
click at [584, 129] on div "Select advertiser..." at bounding box center [635, 141] width 370 height 25
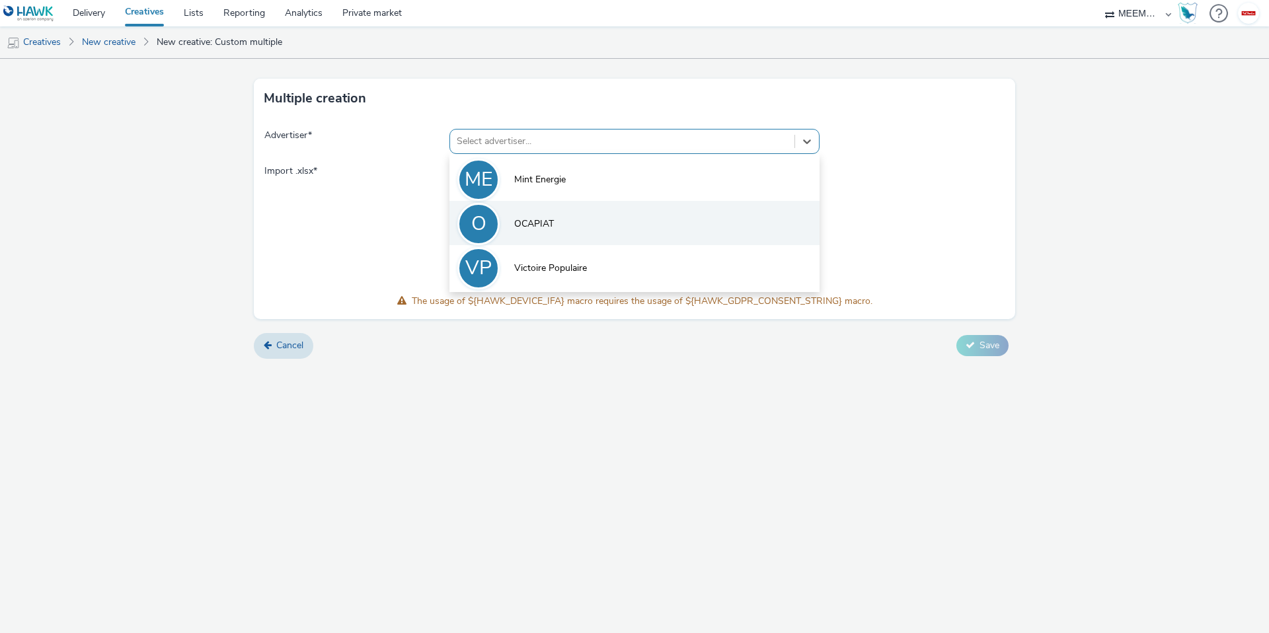
click at [551, 228] on span "OCAPIAT" at bounding box center [534, 223] width 40 height 13
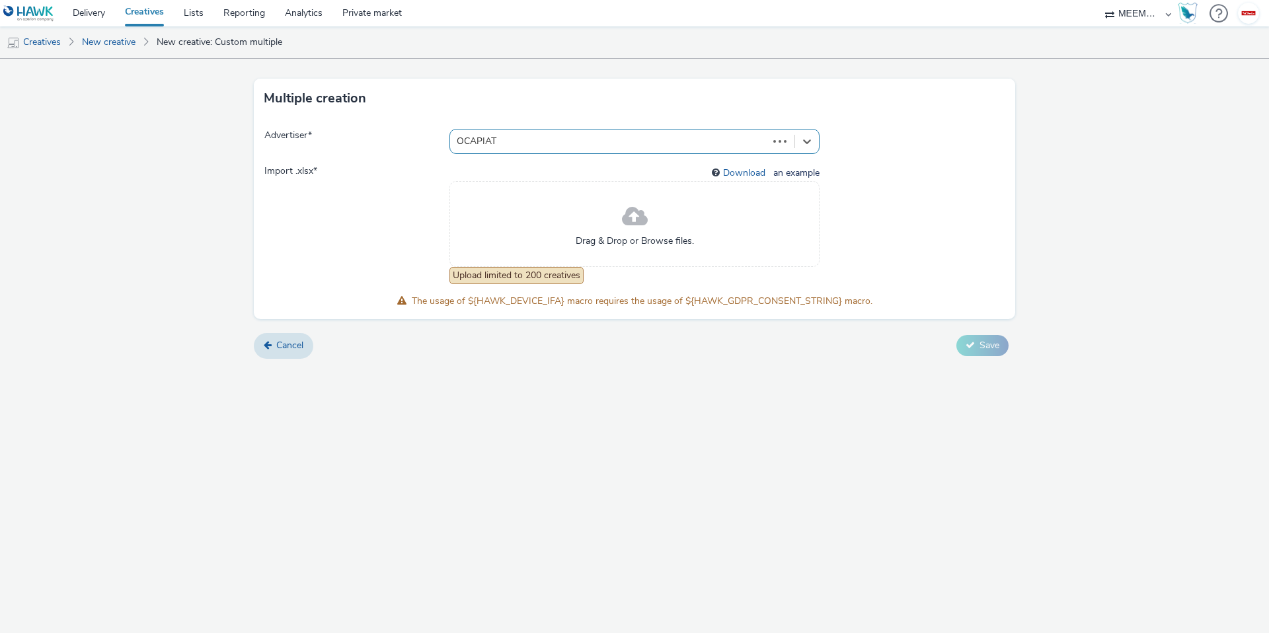
click at [606, 226] on div "Drag & Drop or Browse files." at bounding box center [635, 224] width 370 height 86
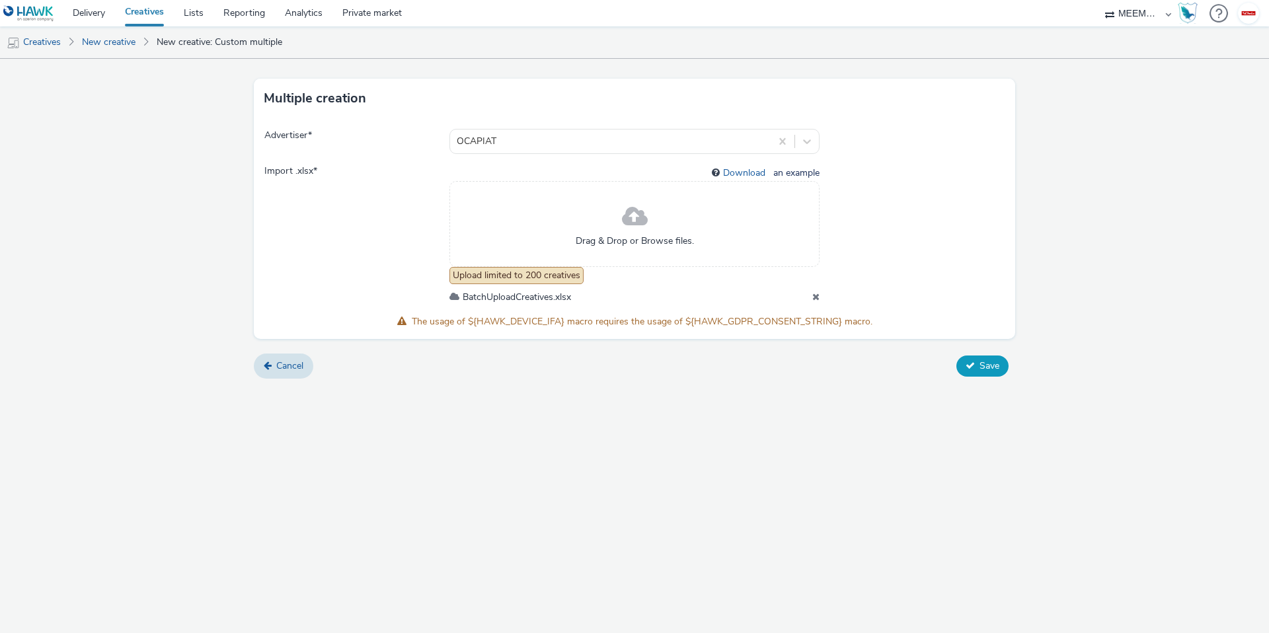
click at [980, 364] on span "Save" at bounding box center [990, 366] width 20 height 13
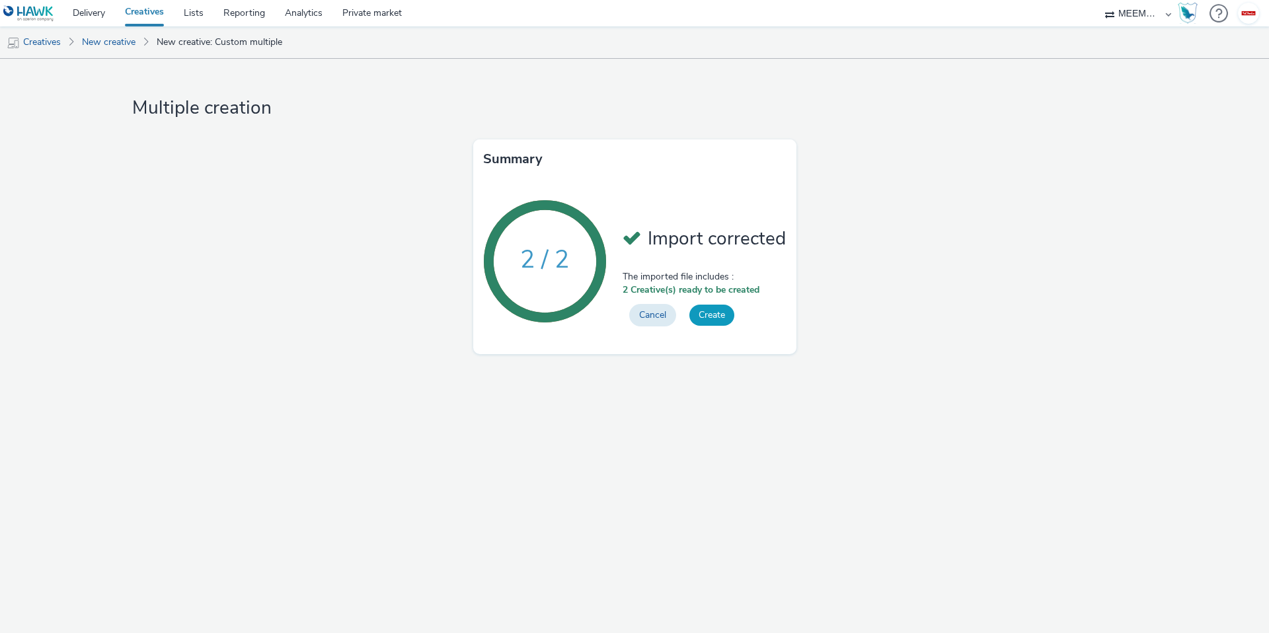
click at [712, 317] on button "Create" at bounding box center [712, 315] width 45 height 21
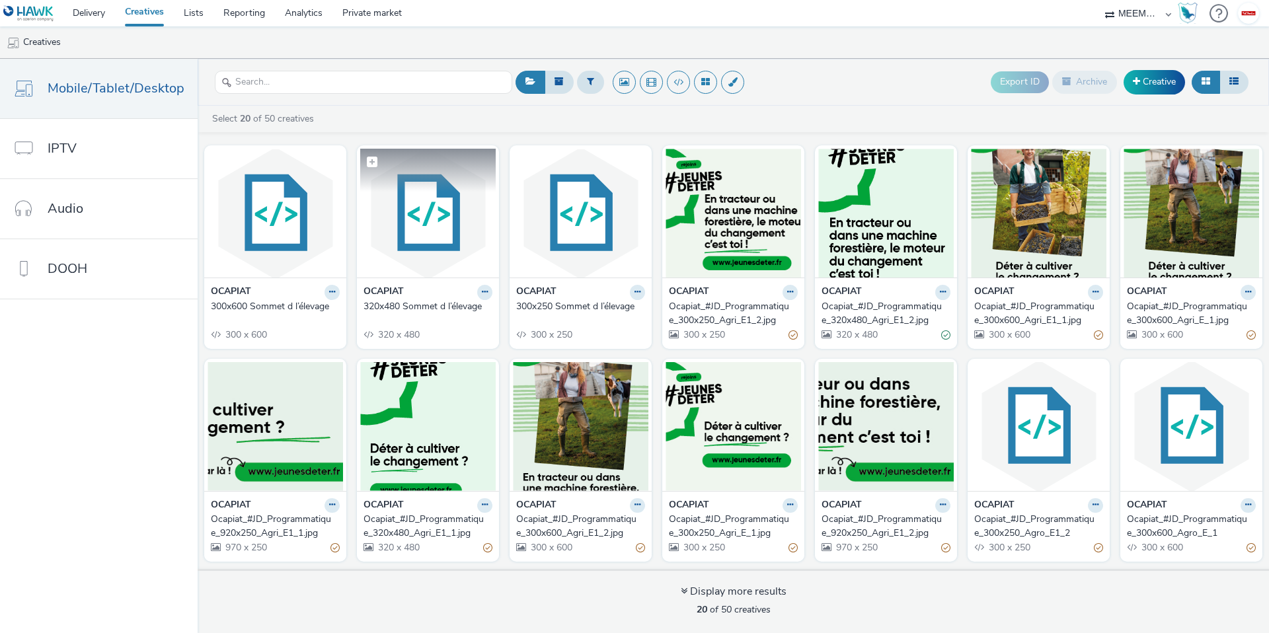
click at [397, 233] on img at bounding box center [428, 213] width 136 height 129
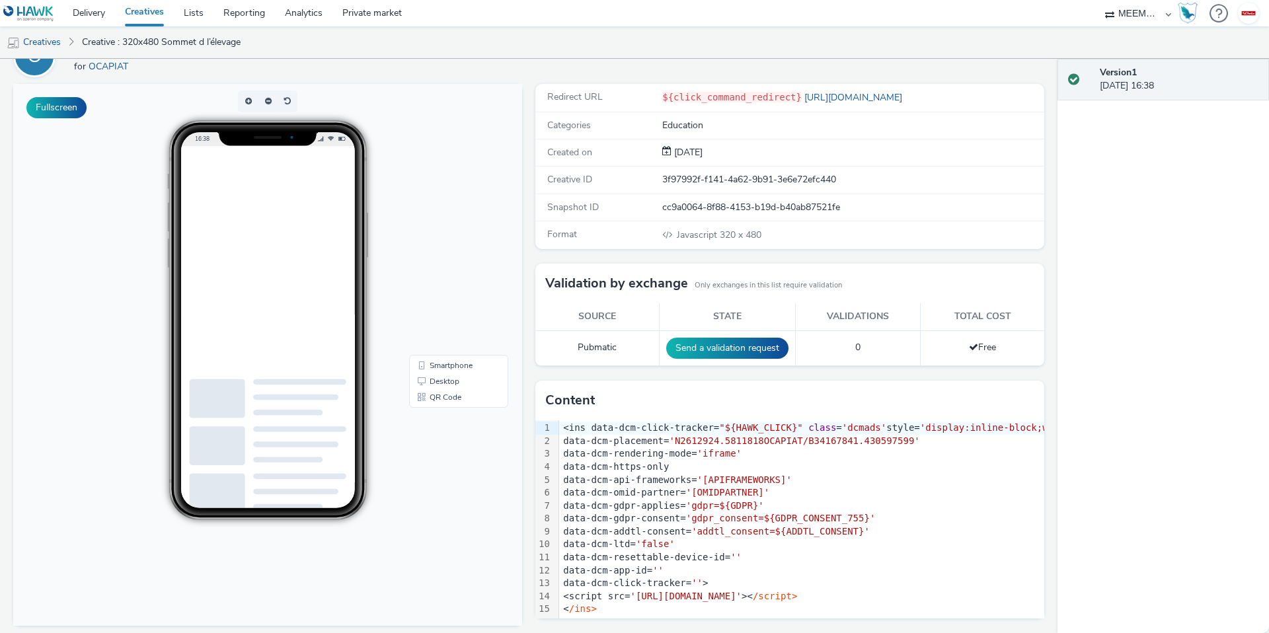
scroll to position [80, 0]
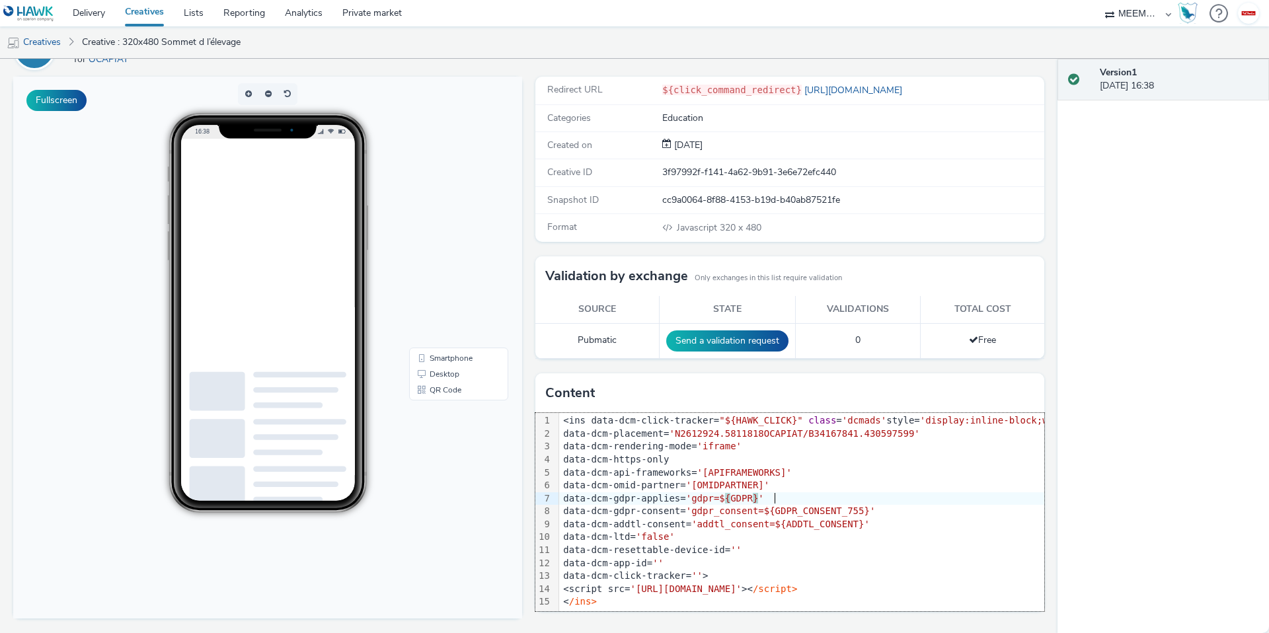
click at [771, 493] on div "data-dcm-gdpr-applies= 'gdpr=$ { GDPR } '" at bounding box center [873, 499] width 629 height 13
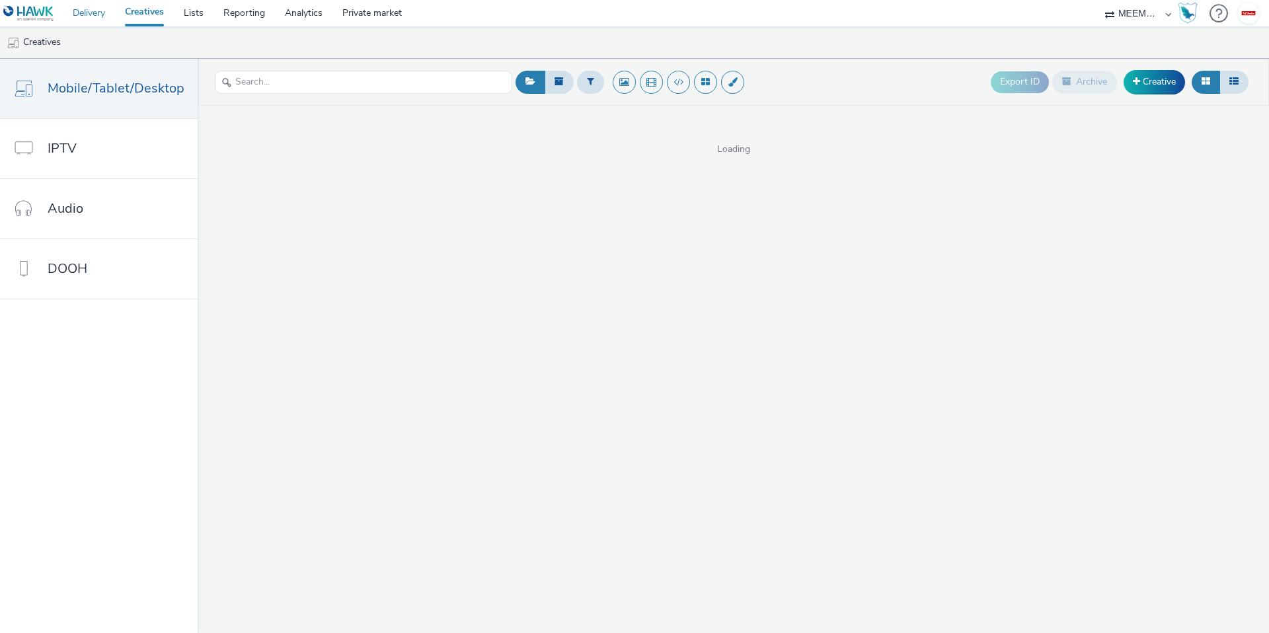
click at [97, 9] on link "Delivery" at bounding box center [89, 13] width 52 height 26
